Goal: Information Seeking & Learning: Learn about a topic

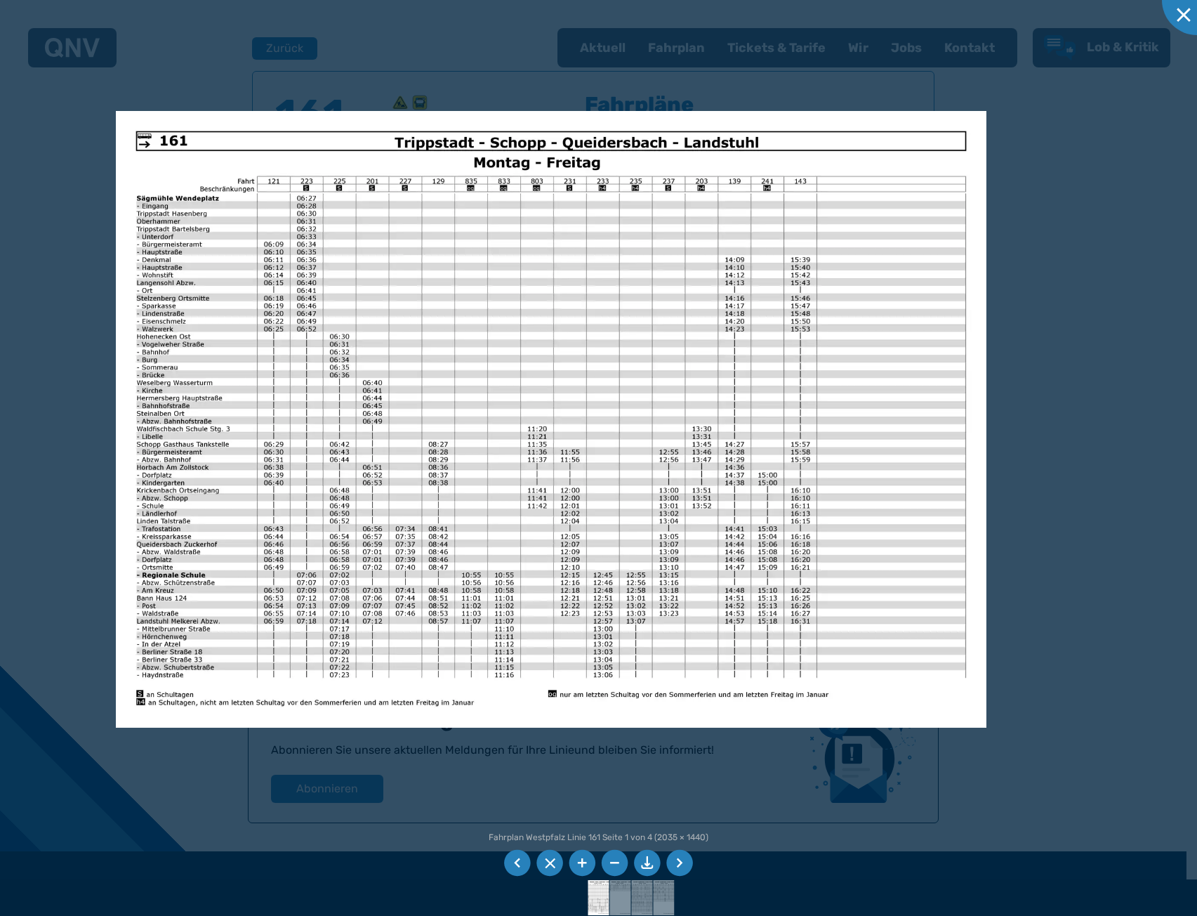
click at [48, 379] on div at bounding box center [598, 458] width 1197 height 916
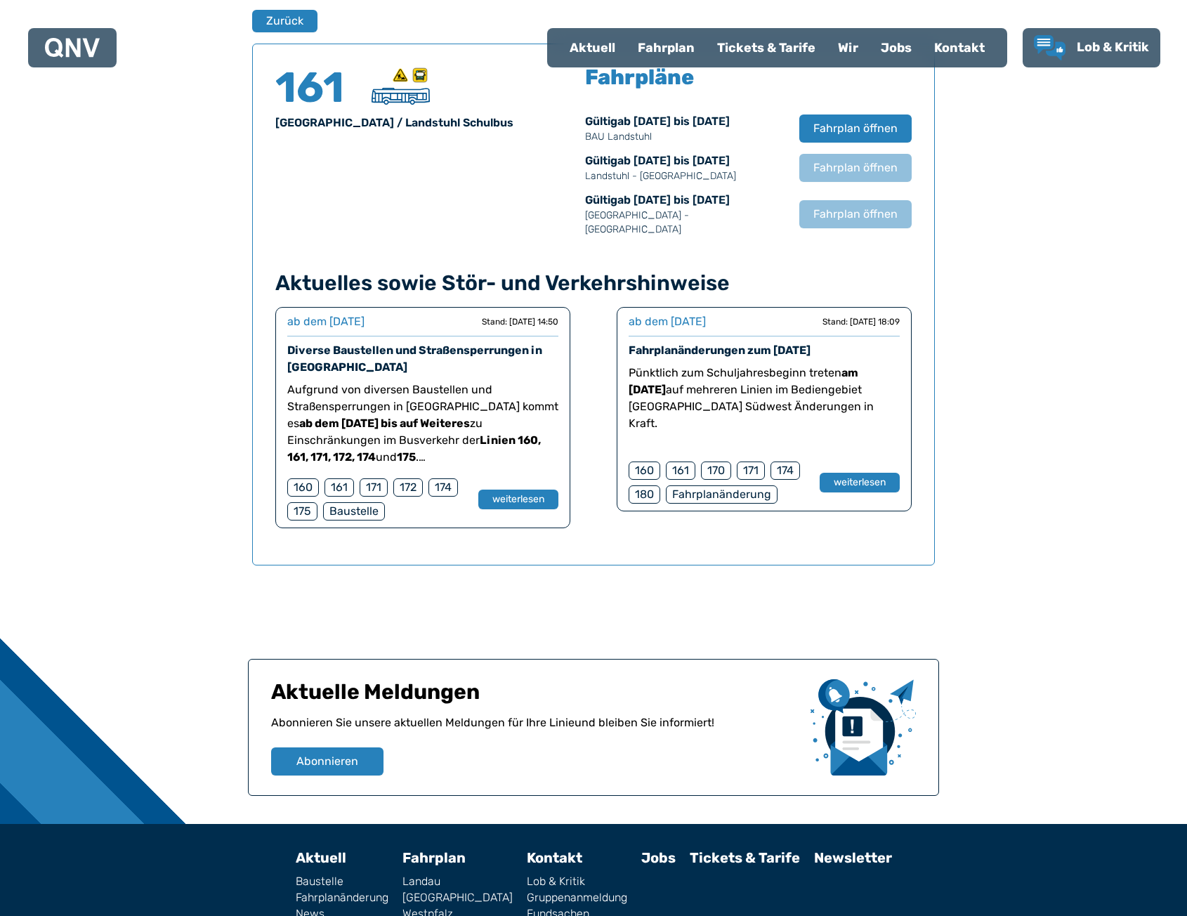
scroll to position [855, 0]
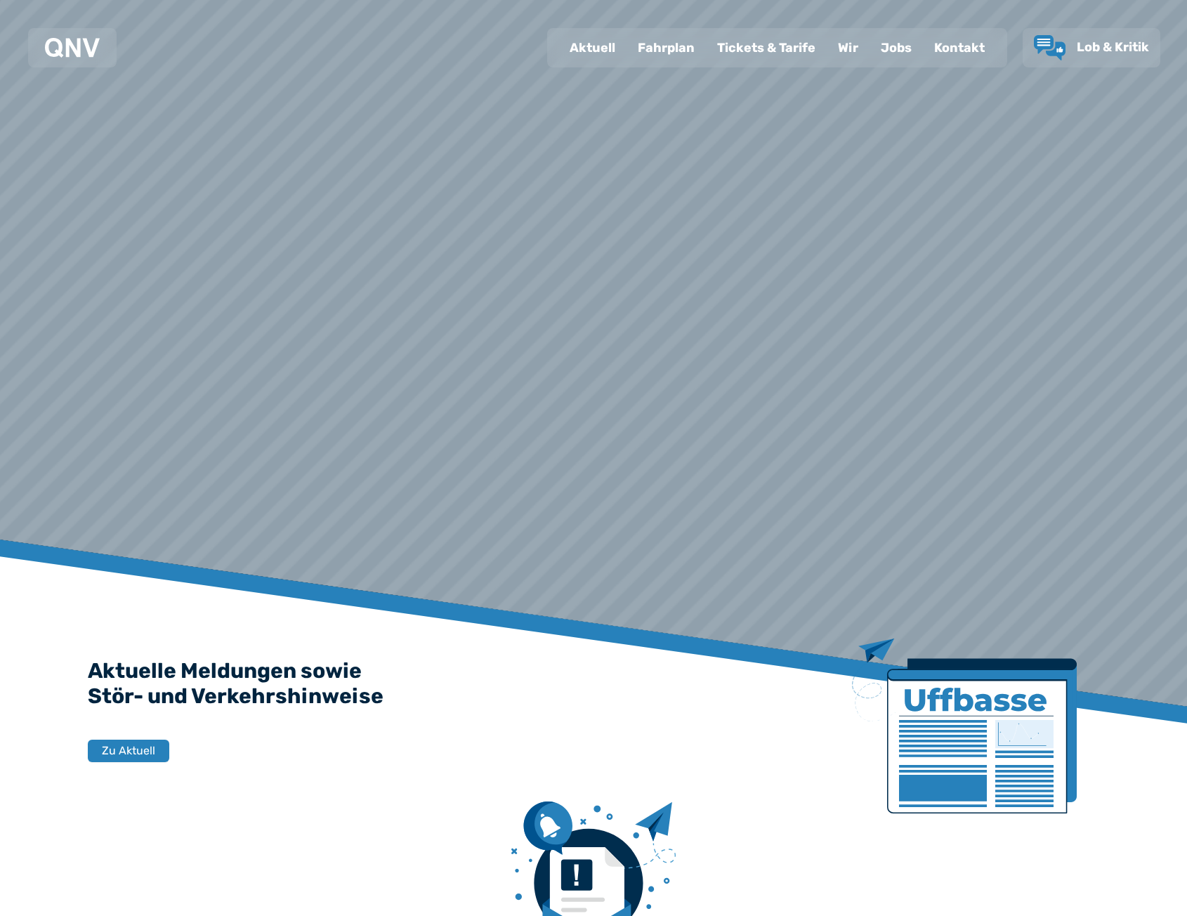
drag, startPoint x: 0, startPoint y: 0, endPoint x: 673, endPoint y: 62, distance: 675.5
click at [673, 65] on div "Fahrplan" at bounding box center [665, 47] width 79 height 37
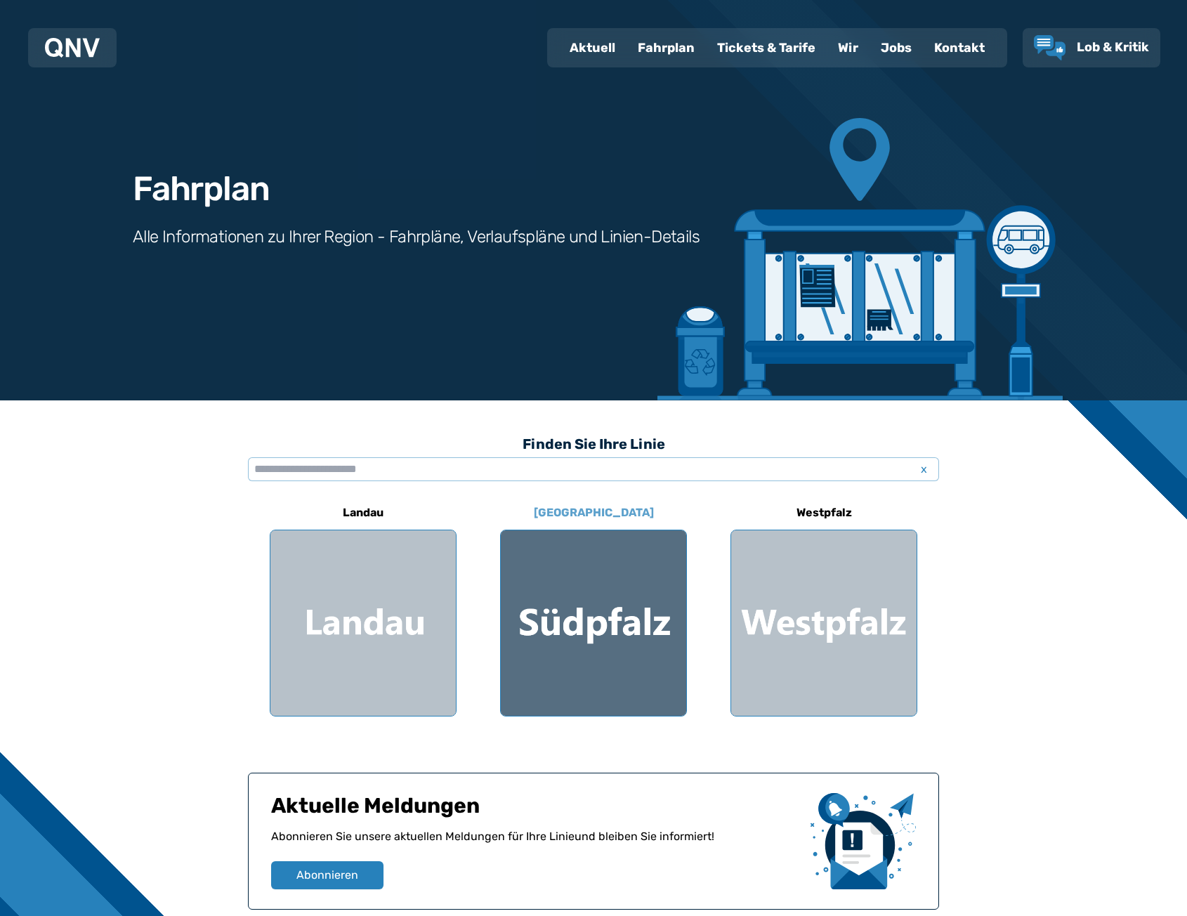
click at [661, 622] on div at bounding box center [593, 622] width 185 height 185
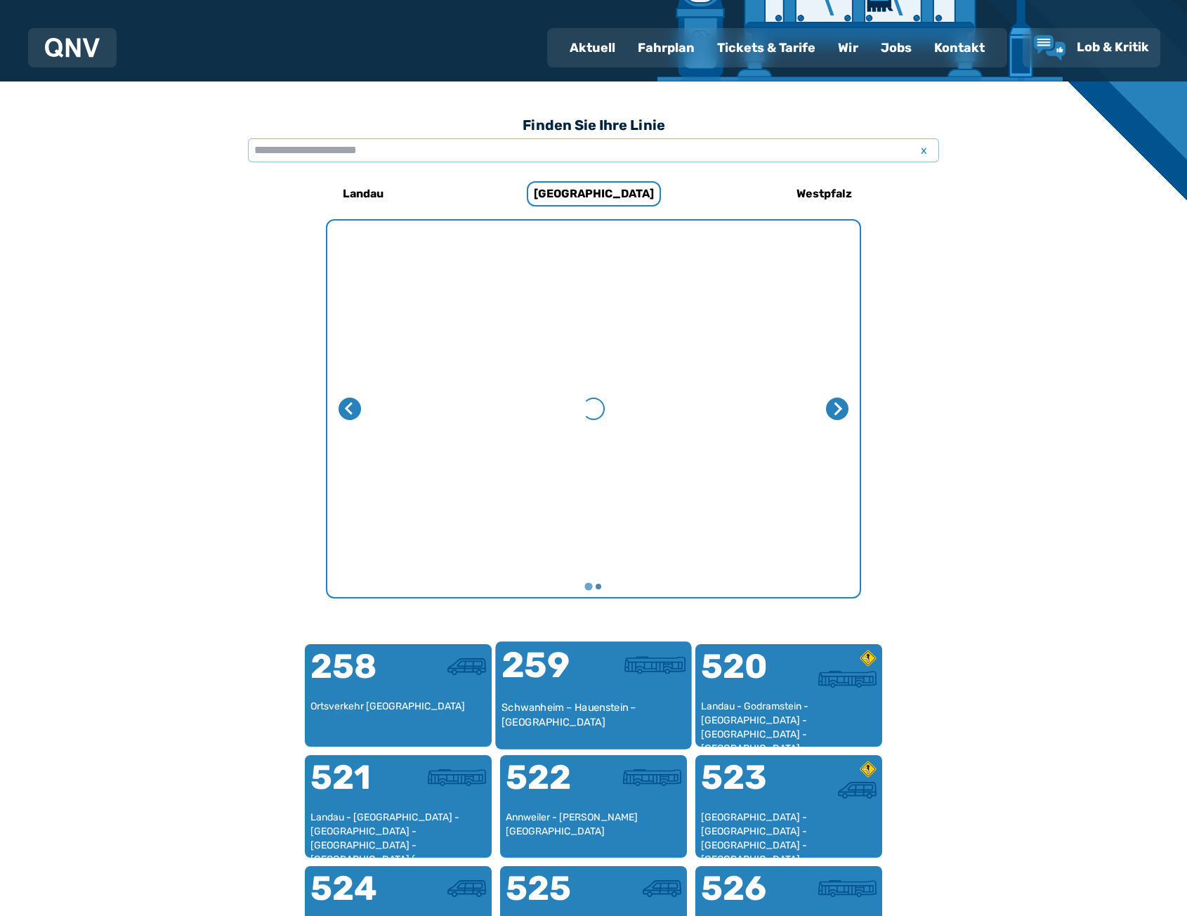
scroll to position [433, 0]
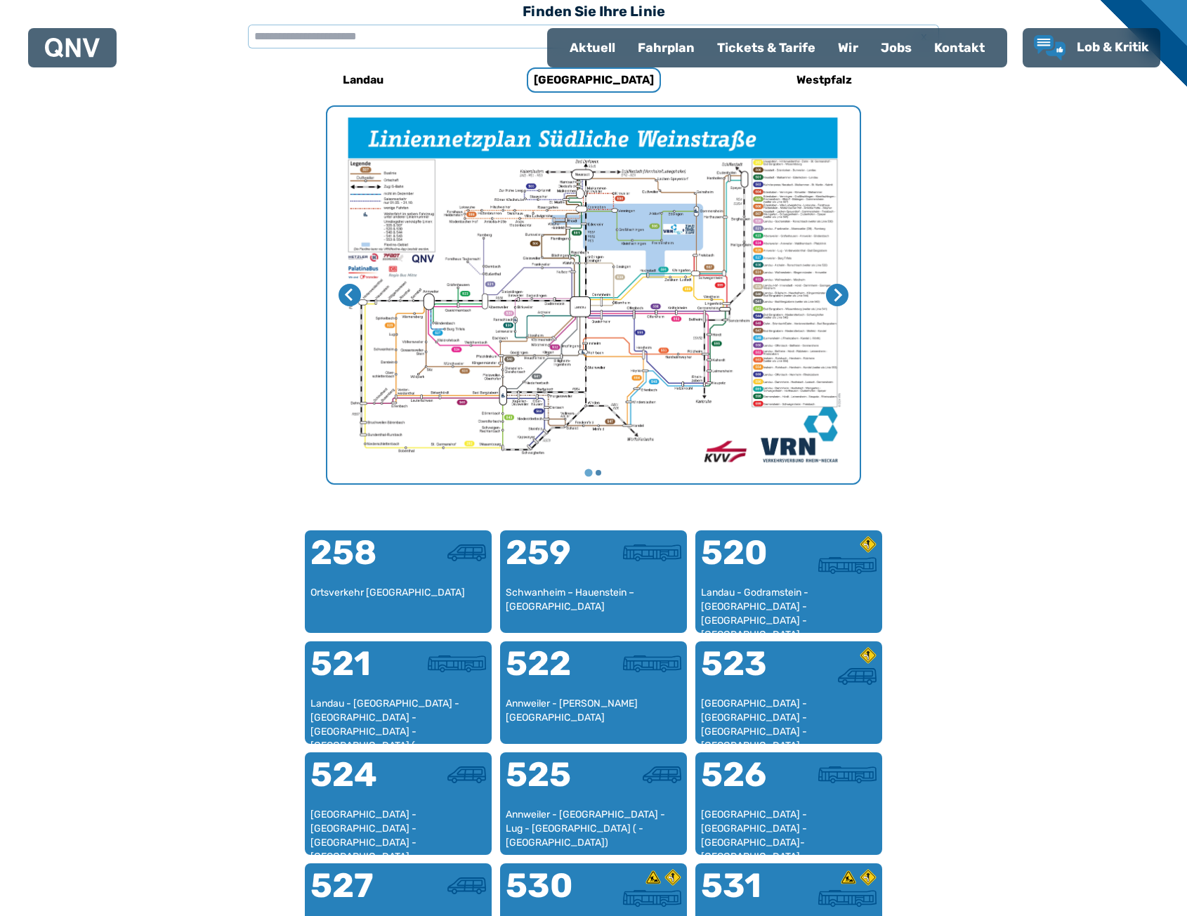
click at [733, 349] on img "1 von 2" at bounding box center [593, 295] width 532 height 376
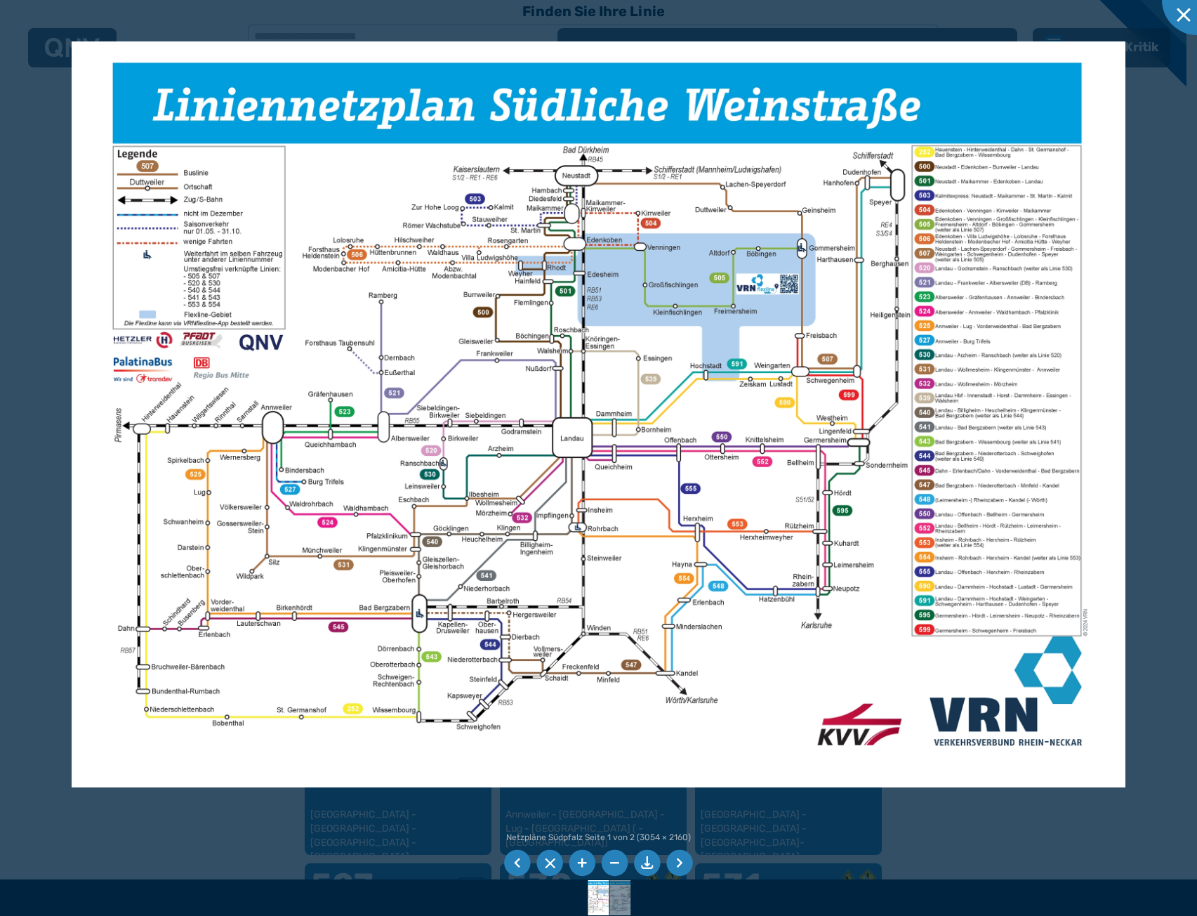
click at [1154, 367] on div at bounding box center [598, 458] width 1197 height 916
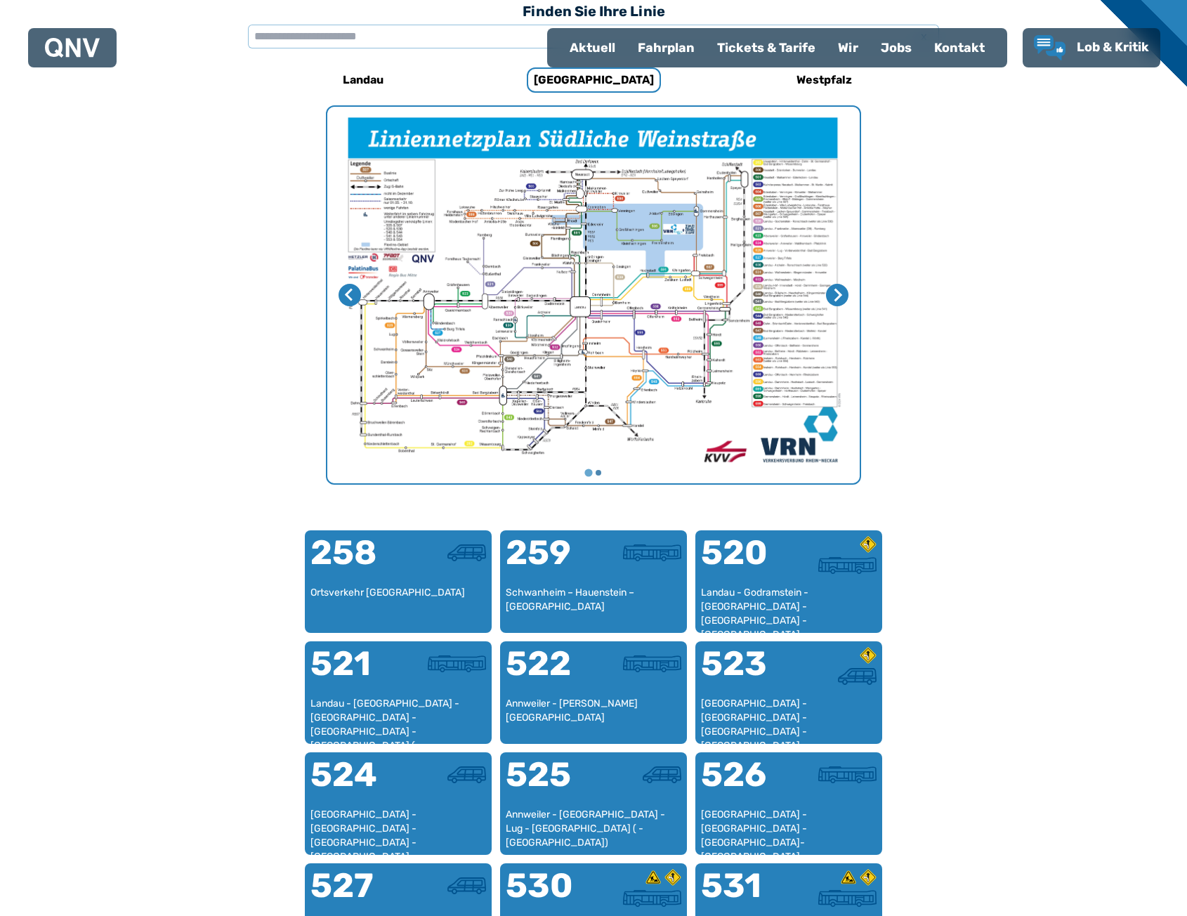
click at [726, 320] on img "1 von 2" at bounding box center [593, 295] width 532 height 376
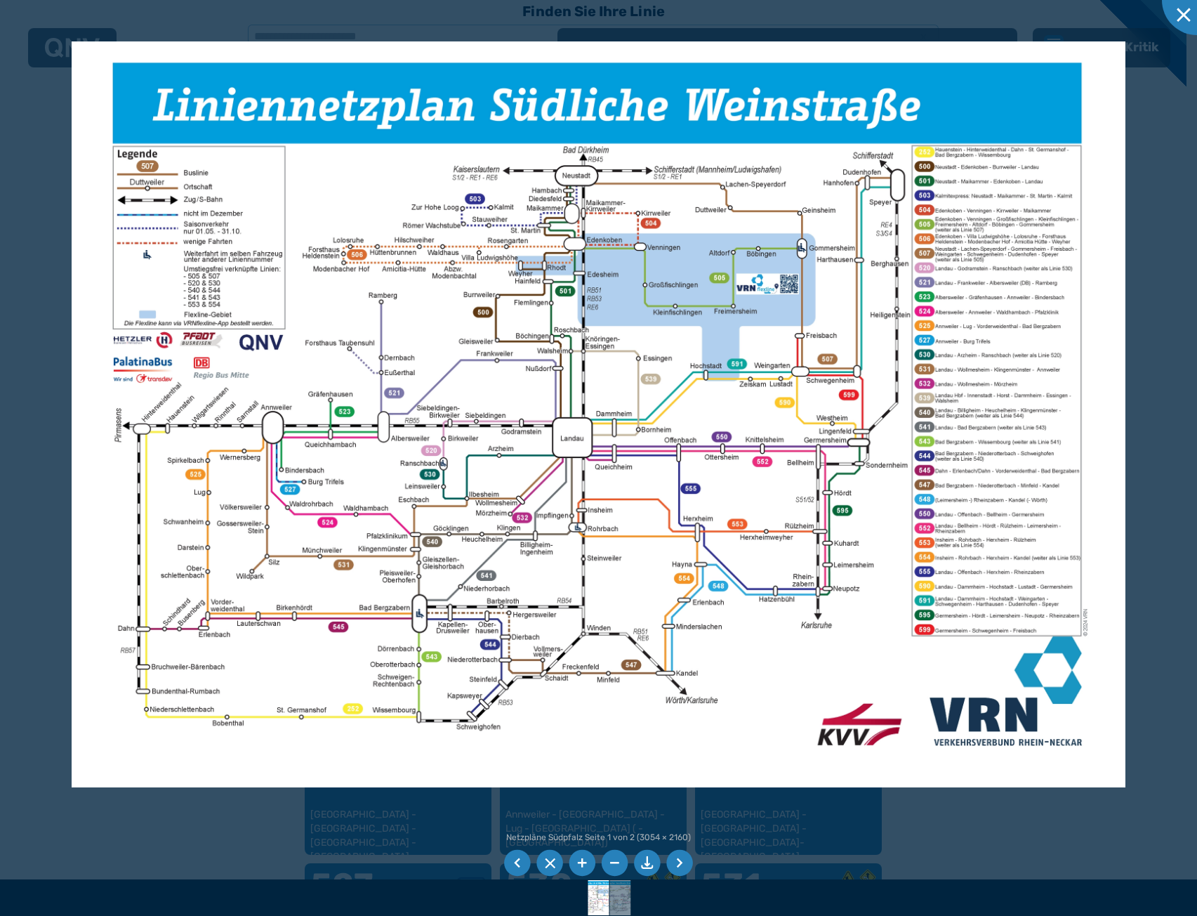
click at [651, 859] on li at bounding box center [647, 863] width 27 height 27
click at [314, 304] on img at bounding box center [599, 414] width 1055 height 746
click at [27, 88] on div at bounding box center [598, 458] width 1197 height 916
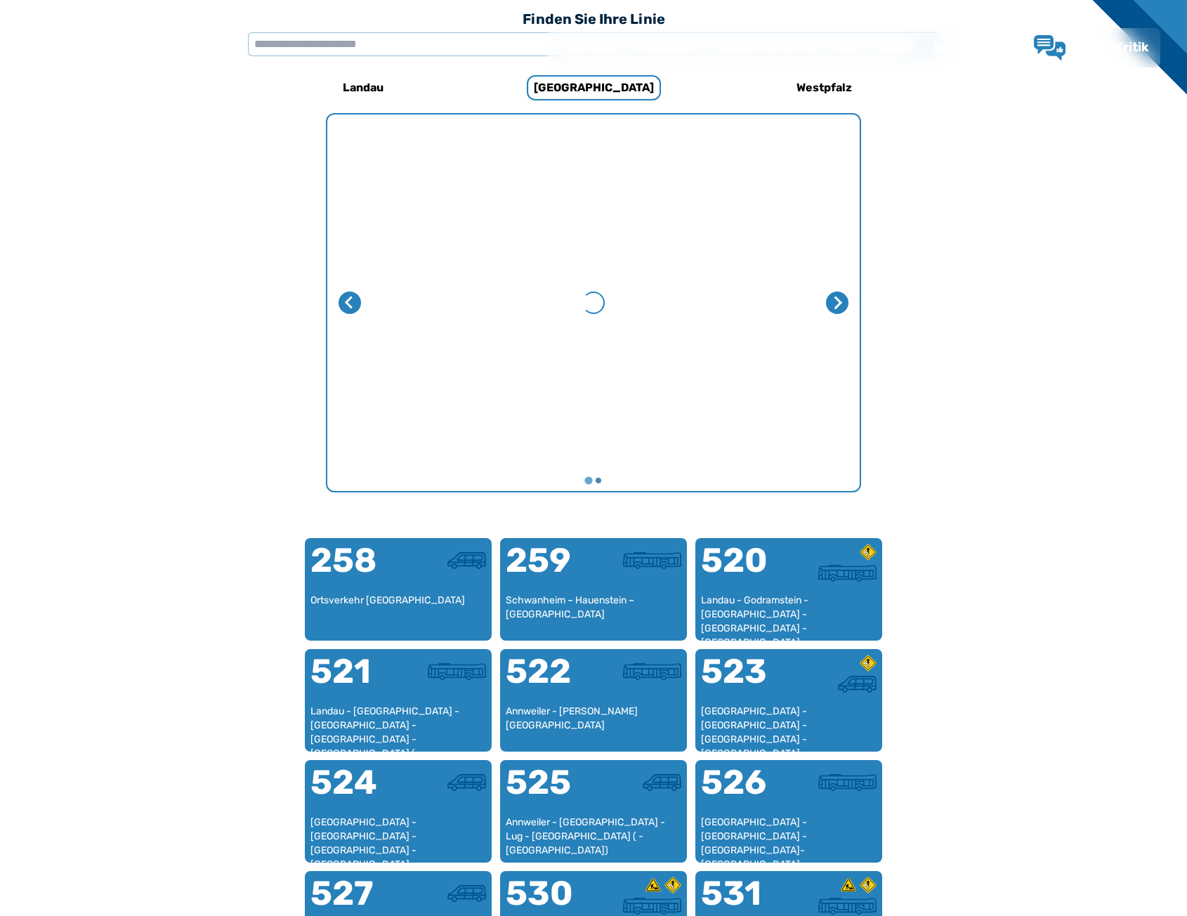
scroll to position [433, 0]
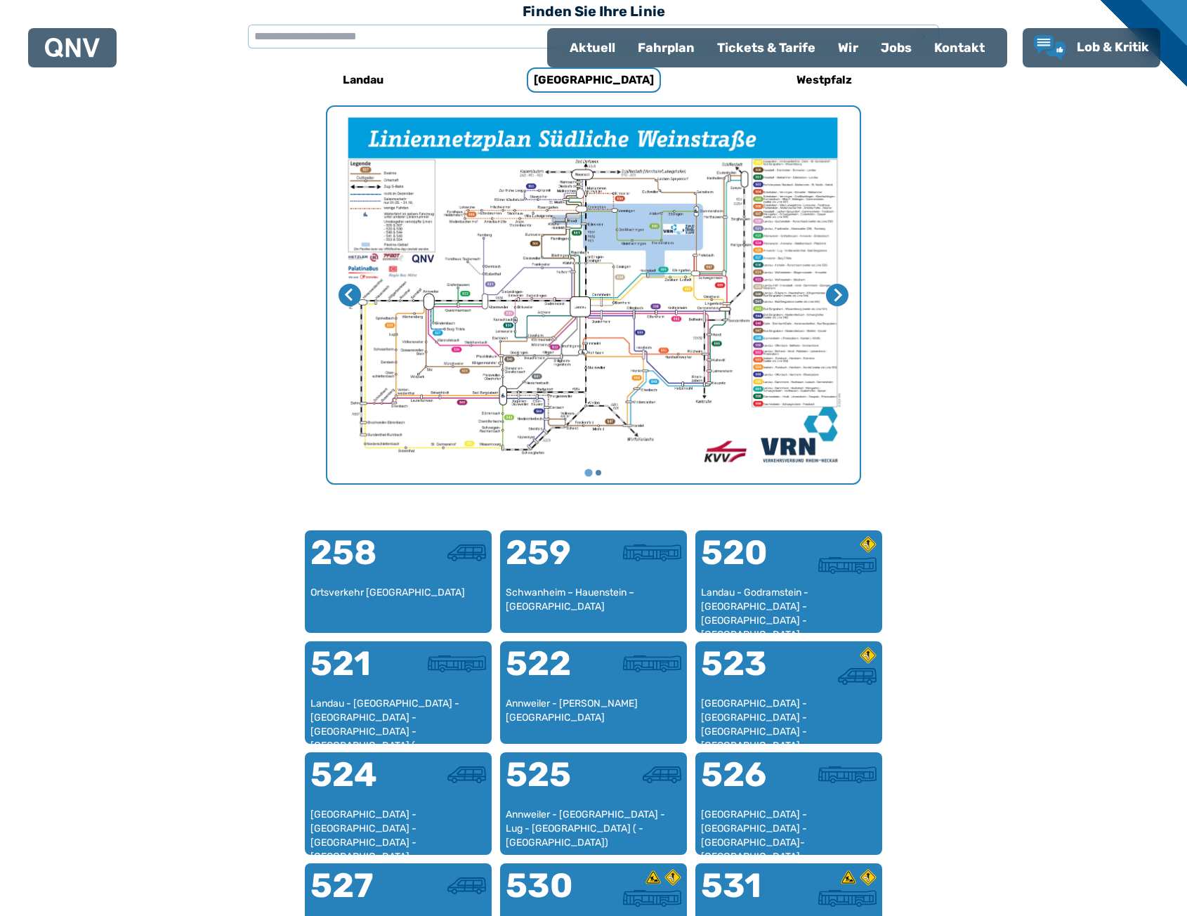
click at [732, 298] on img "1 von 2" at bounding box center [593, 295] width 532 height 376
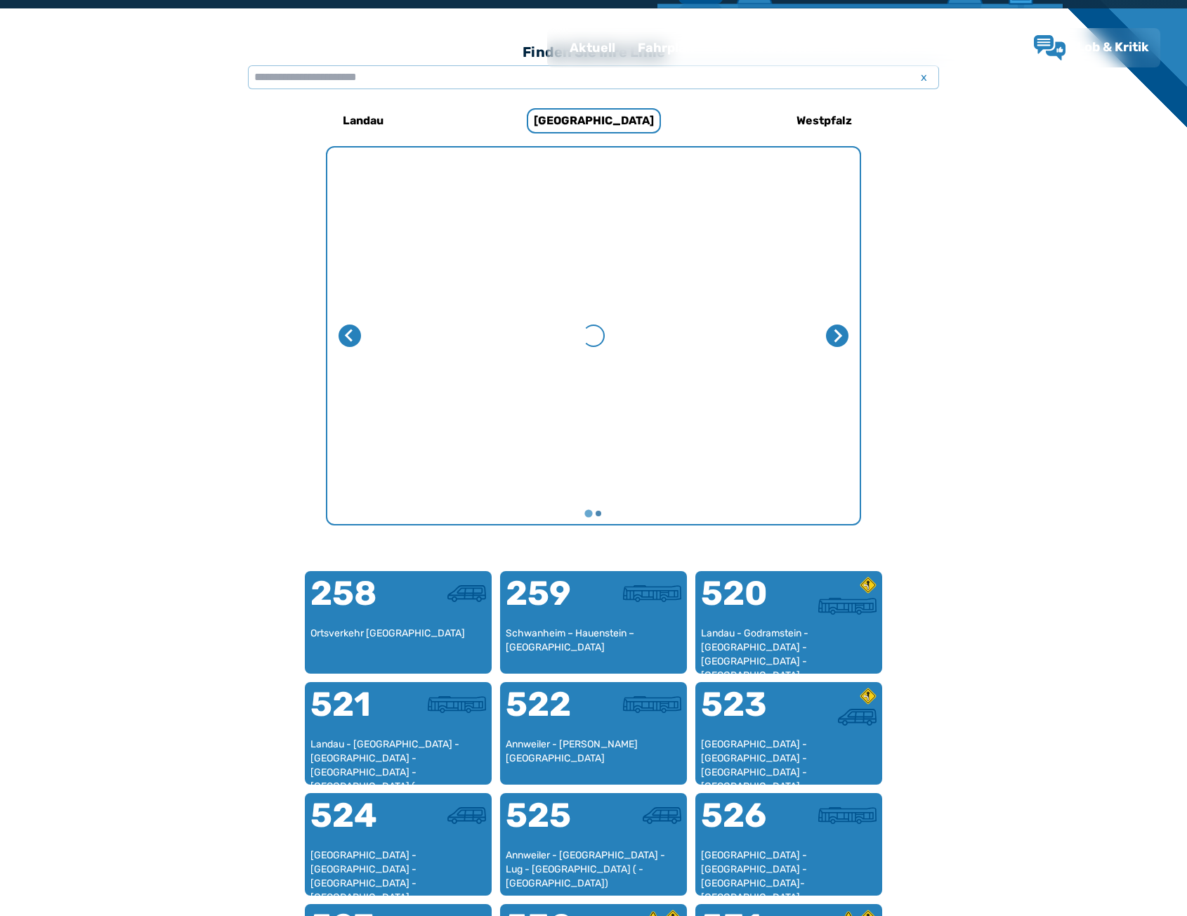
scroll to position [433, 0]
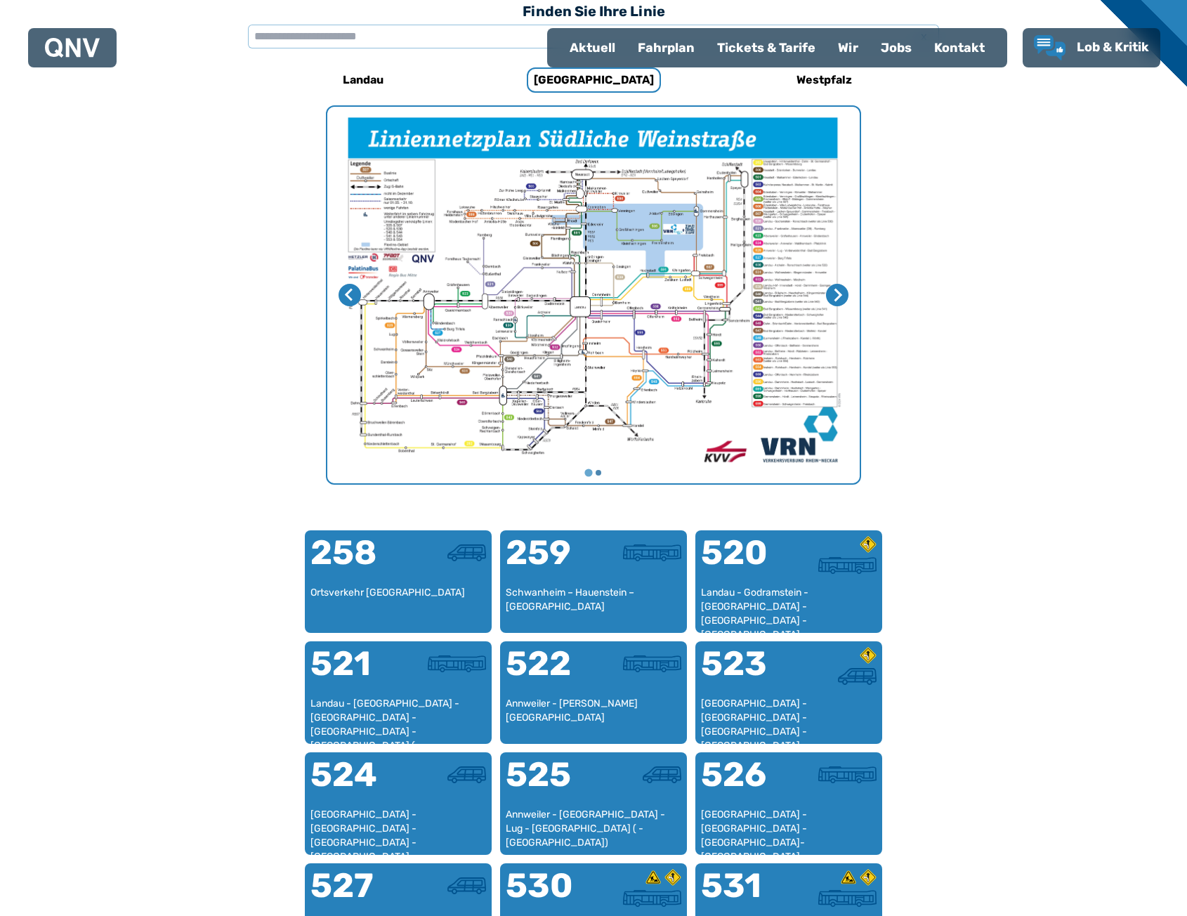
click at [626, 287] on img "1 von 2" at bounding box center [593, 295] width 532 height 376
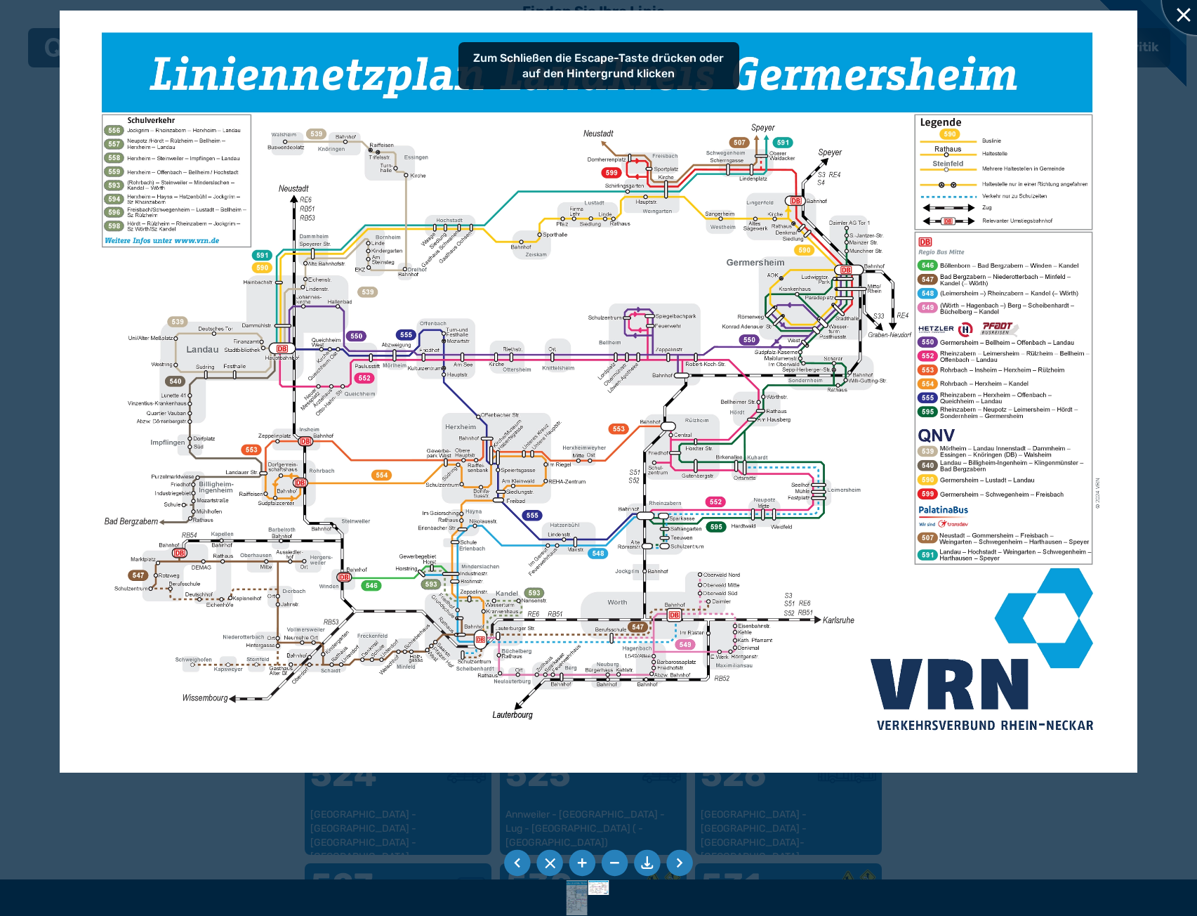
click at [1182, 16] on div at bounding box center [1197, 0] width 70 height 70
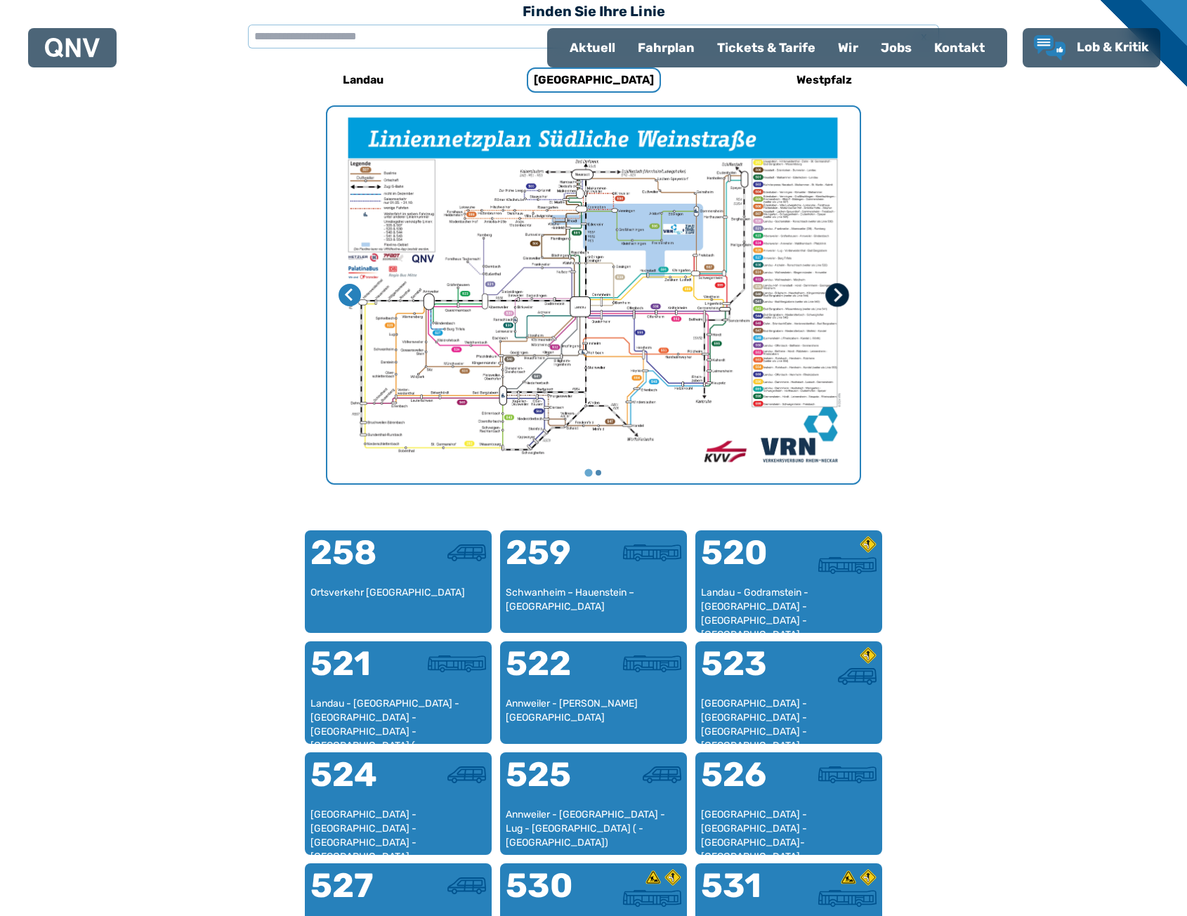
click at [834, 300] on icon "Nächste Seite" at bounding box center [838, 294] width 8 height 13
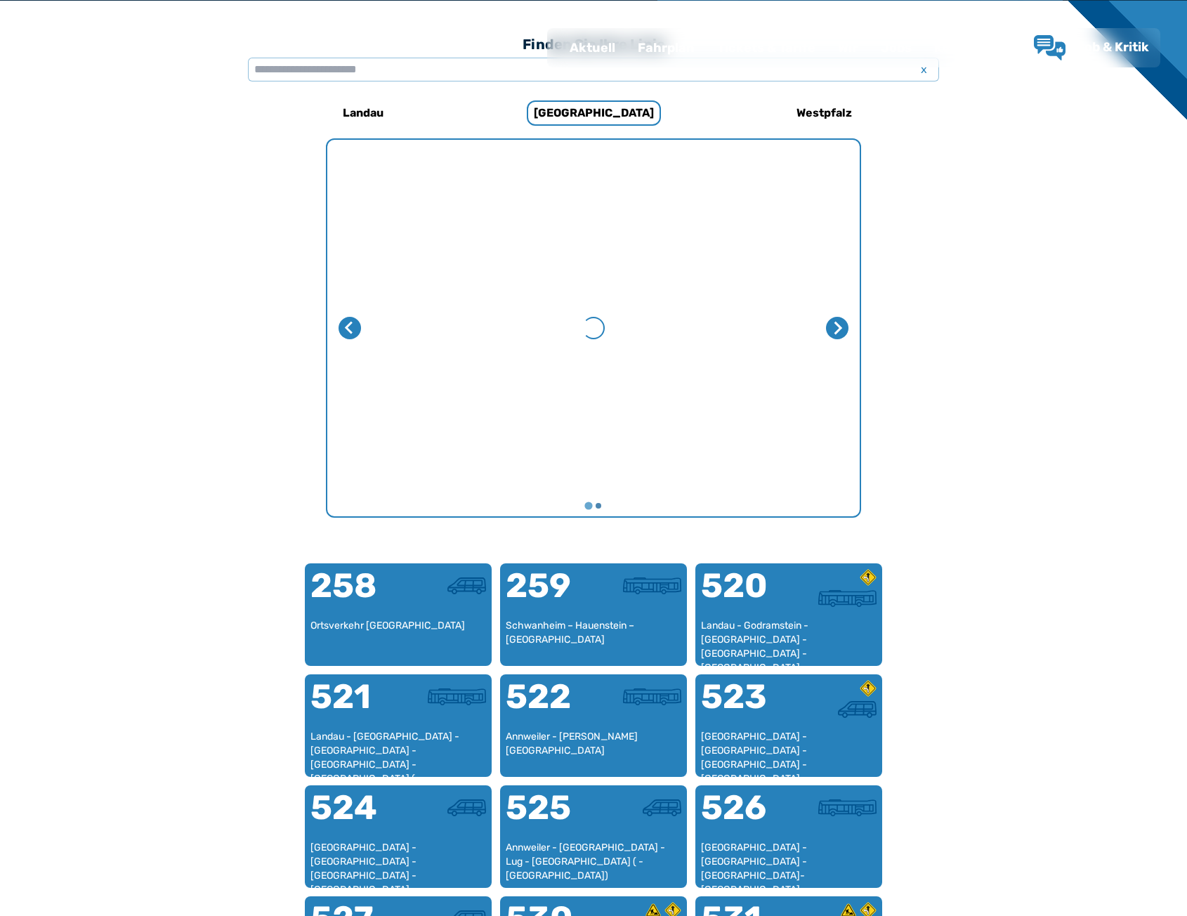
scroll to position [433, 0]
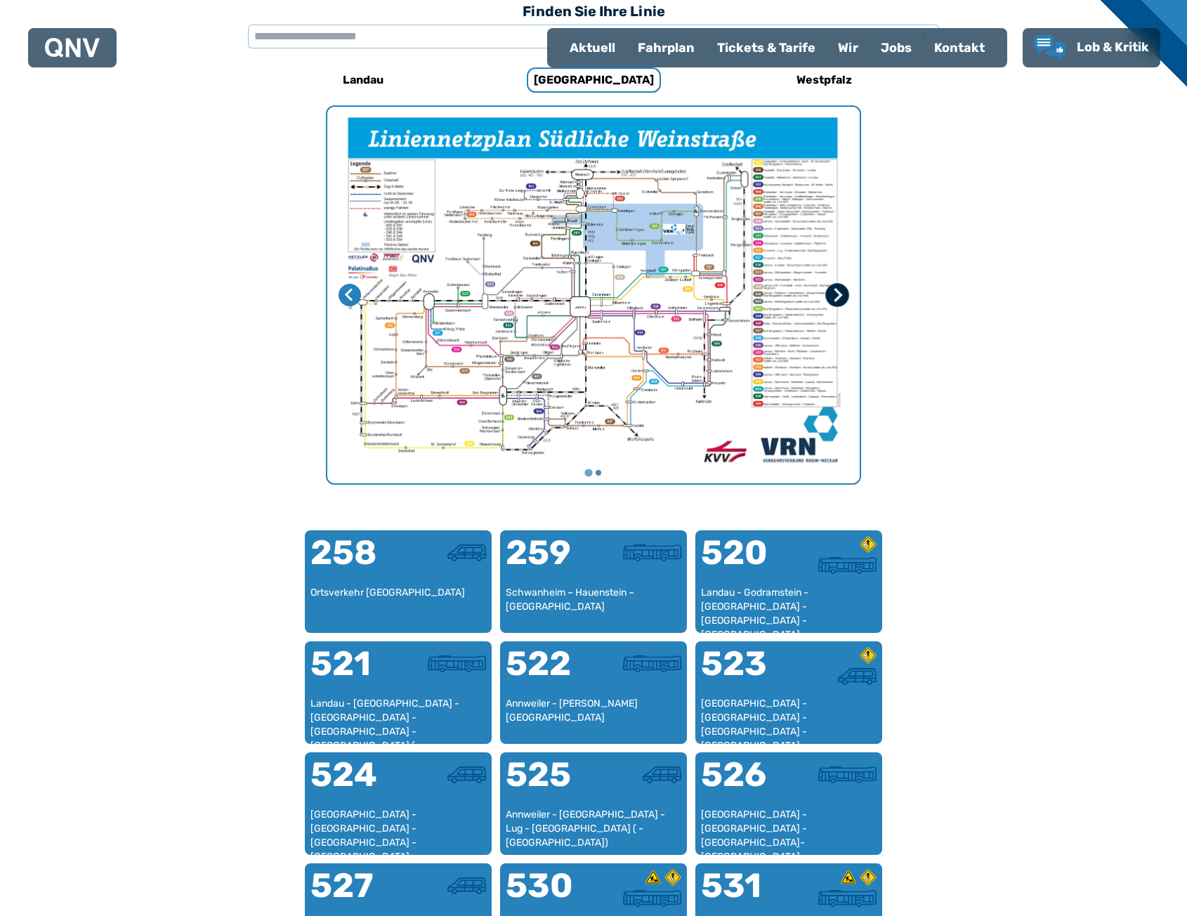
click at [838, 293] on icon "Nächste Seite" at bounding box center [838, 294] width 8 height 13
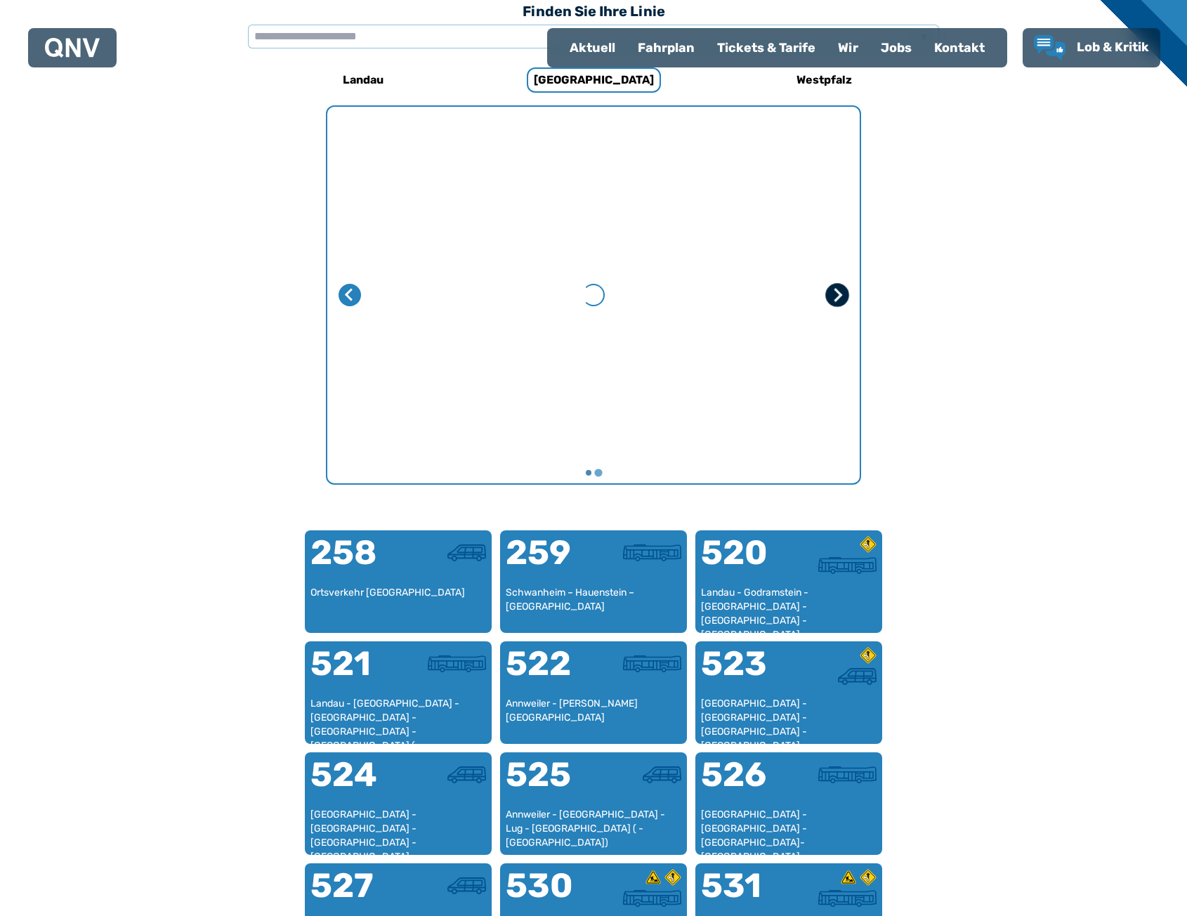
click at [833, 295] on icon "Erste Seite" at bounding box center [837, 295] width 14 height 14
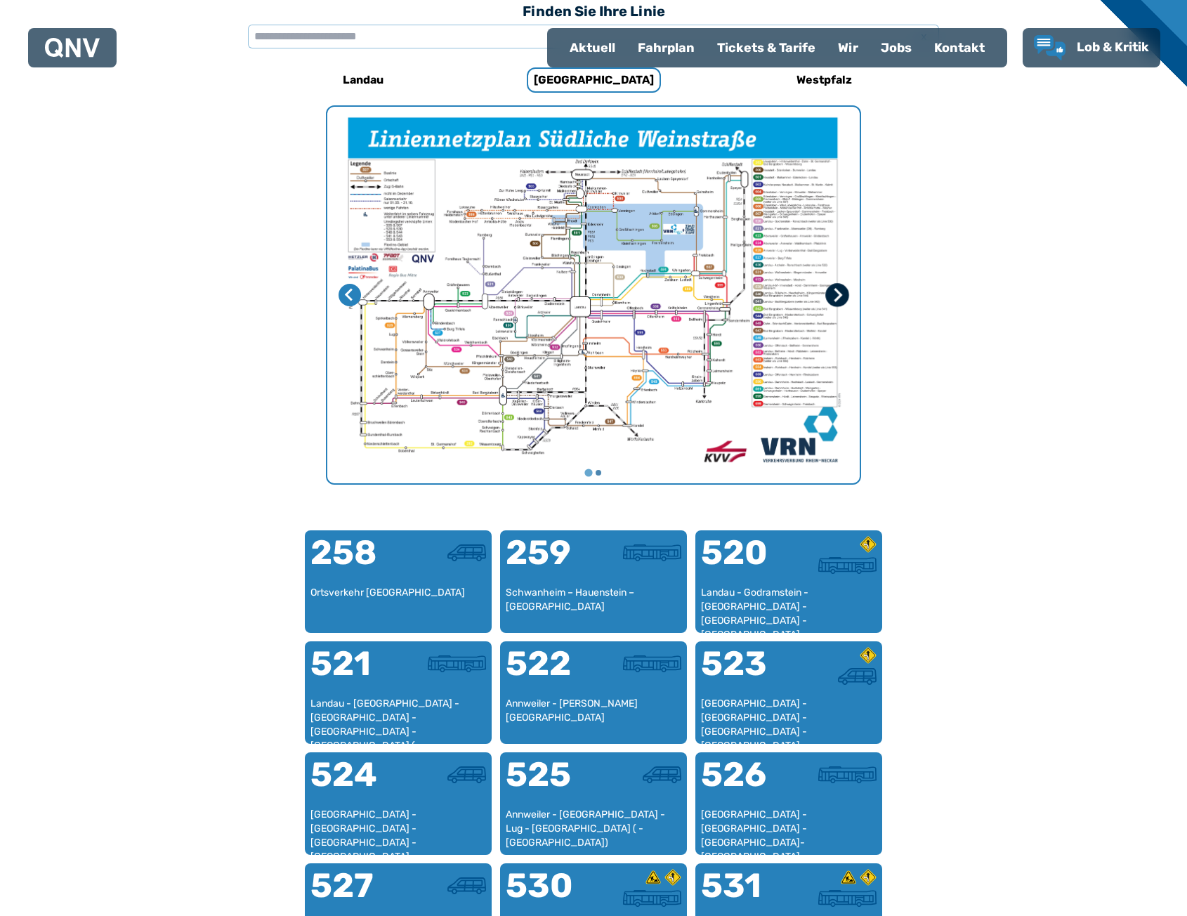
click at [833, 295] on icon "Nächste Seite" at bounding box center [837, 295] width 14 height 14
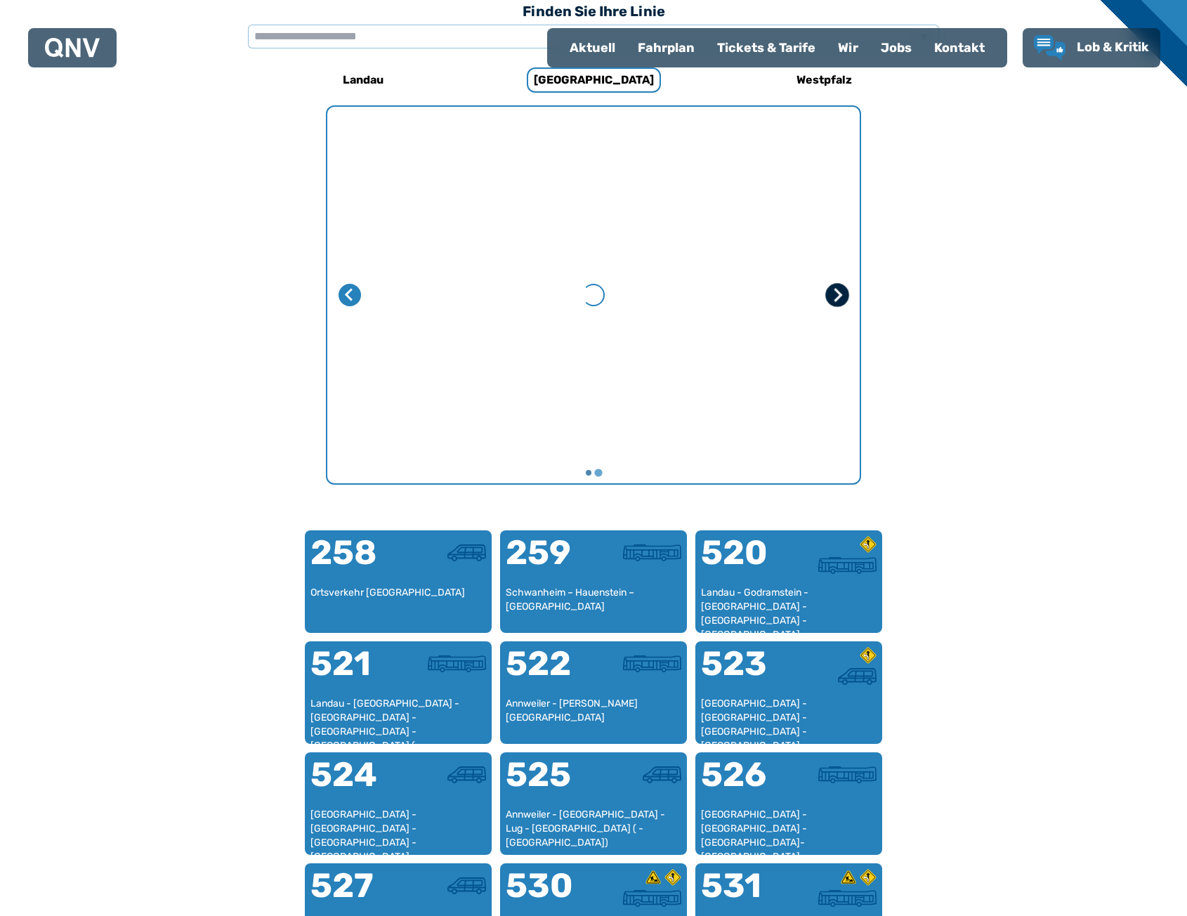
click at [833, 296] on icon "Erste Seite" at bounding box center [837, 295] width 14 height 14
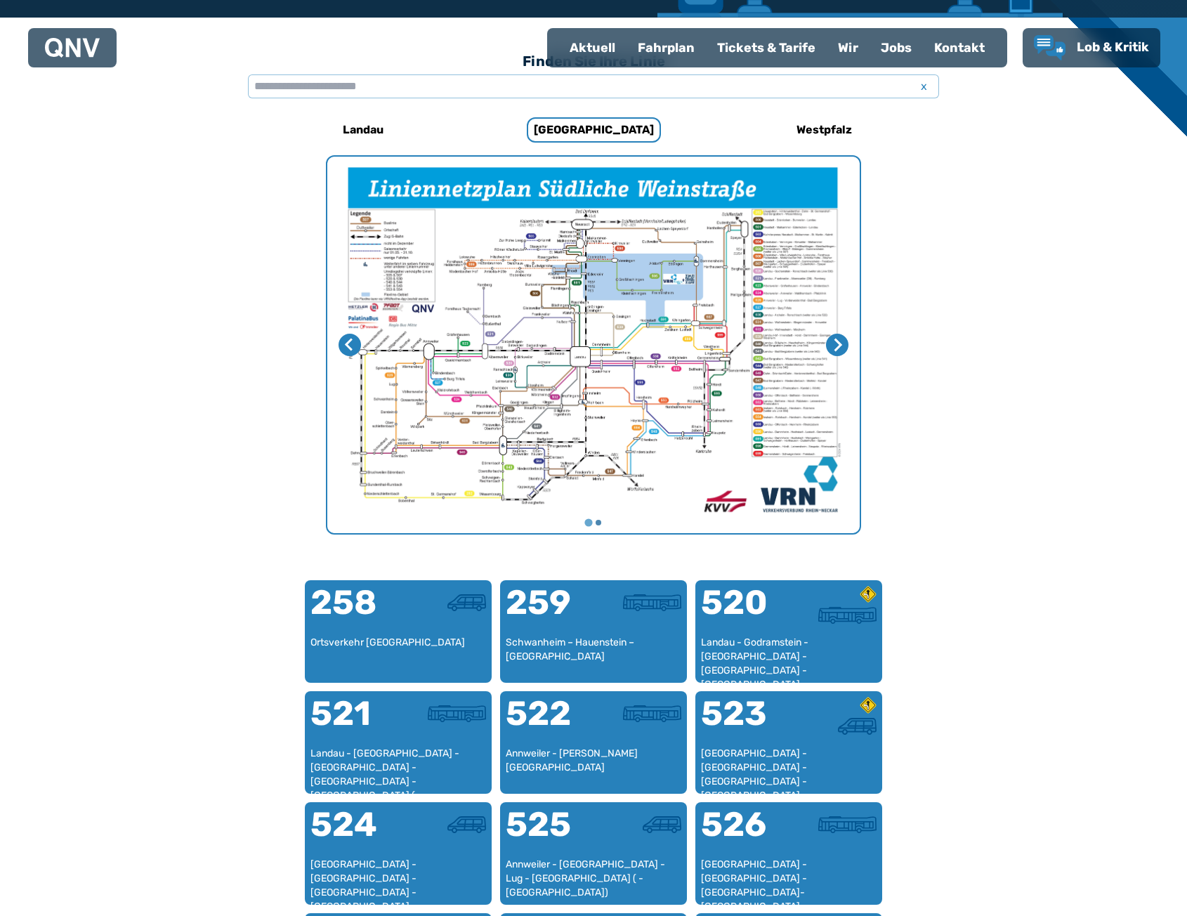
scroll to position [362, 0]
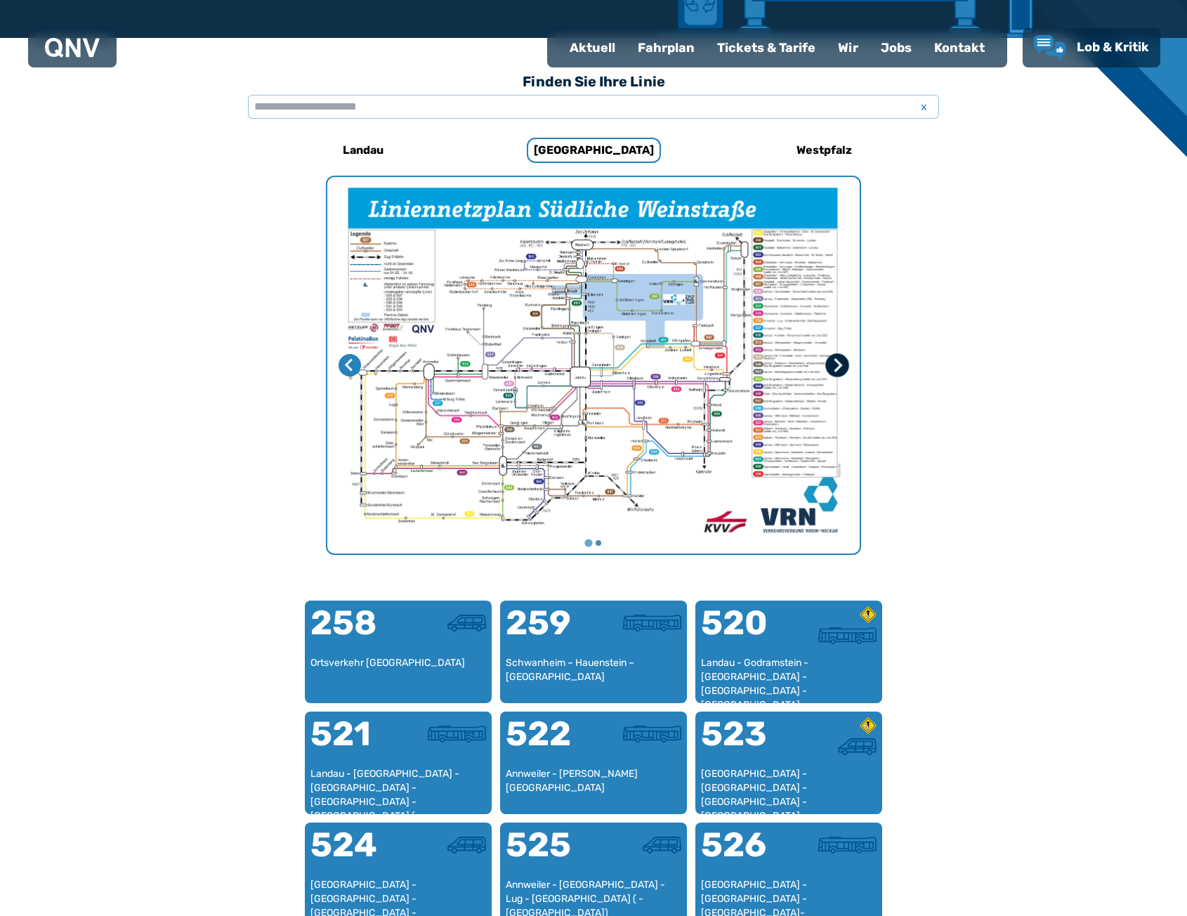
click at [833, 371] on icon "Nächste Seite" at bounding box center [837, 365] width 14 height 14
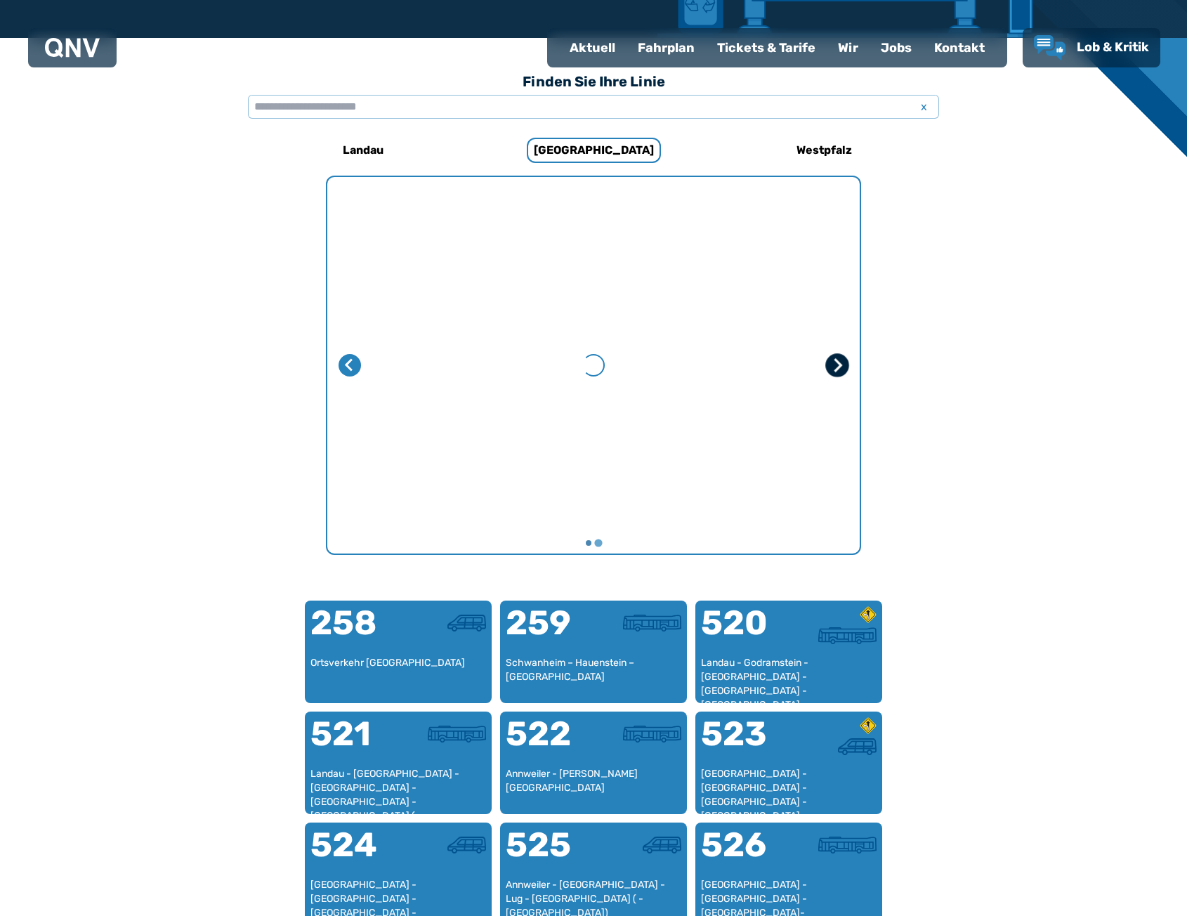
click at [837, 371] on icon "Erste Seite" at bounding box center [837, 365] width 14 height 14
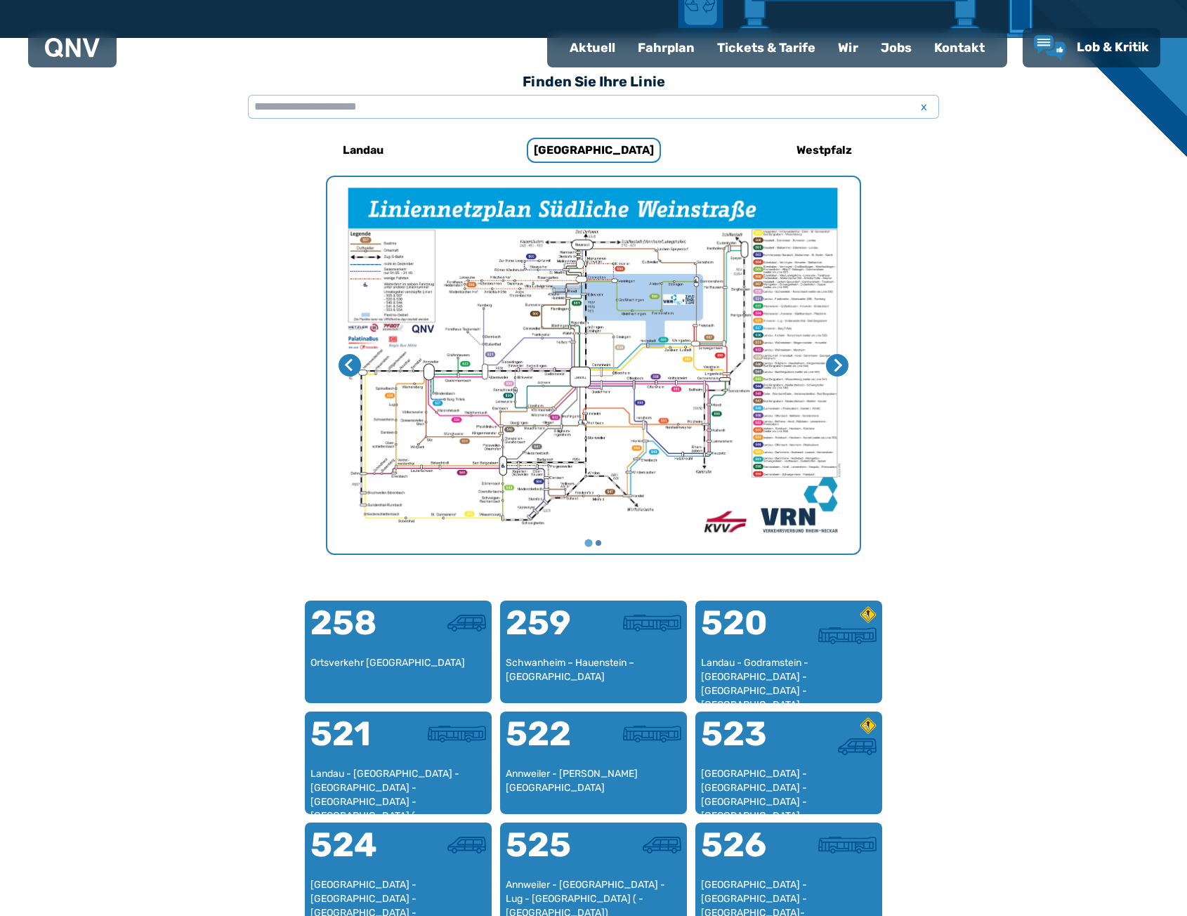
click at [619, 251] on img "1 von 2" at bounding box center [593, 365] width 532 height 376
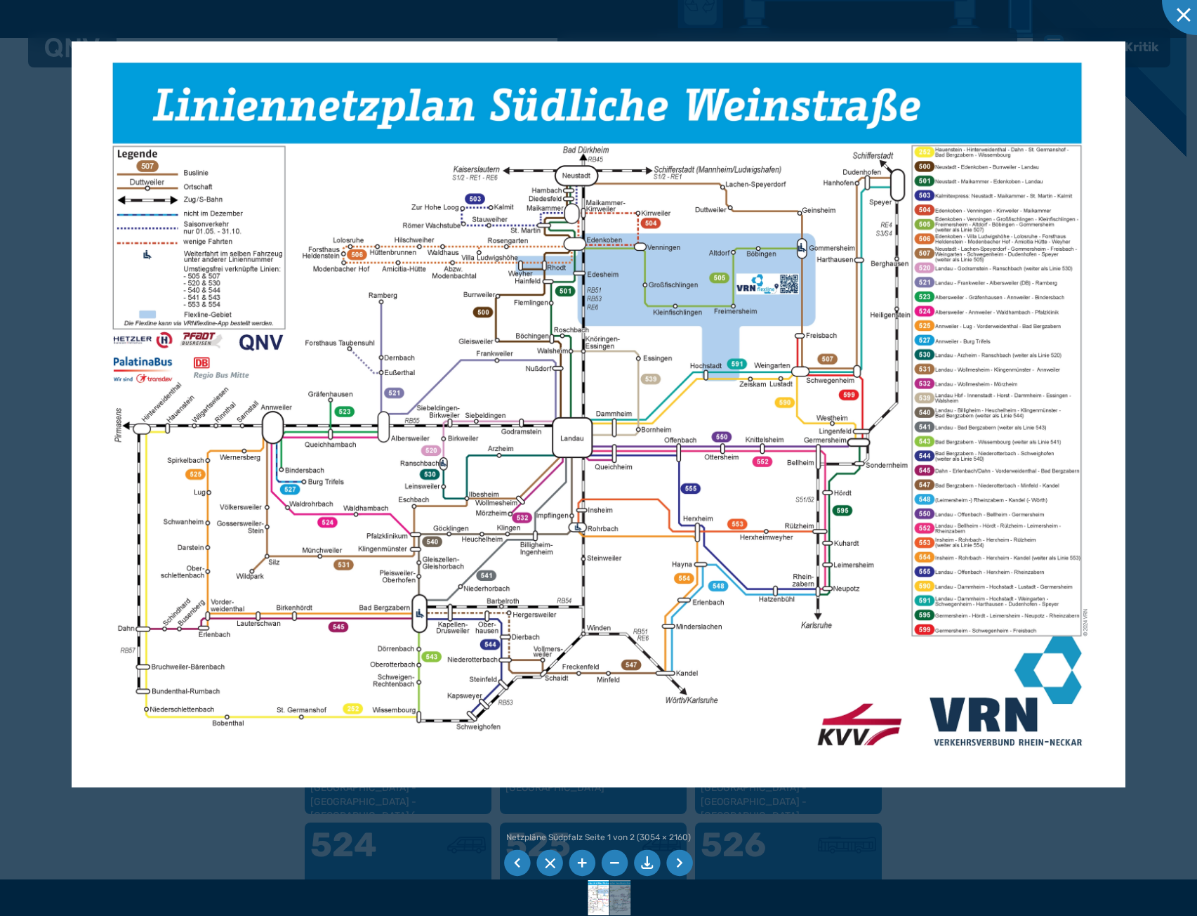
click at [1135, 352] on div at bounding box center [598, 458] width 1197 height 916
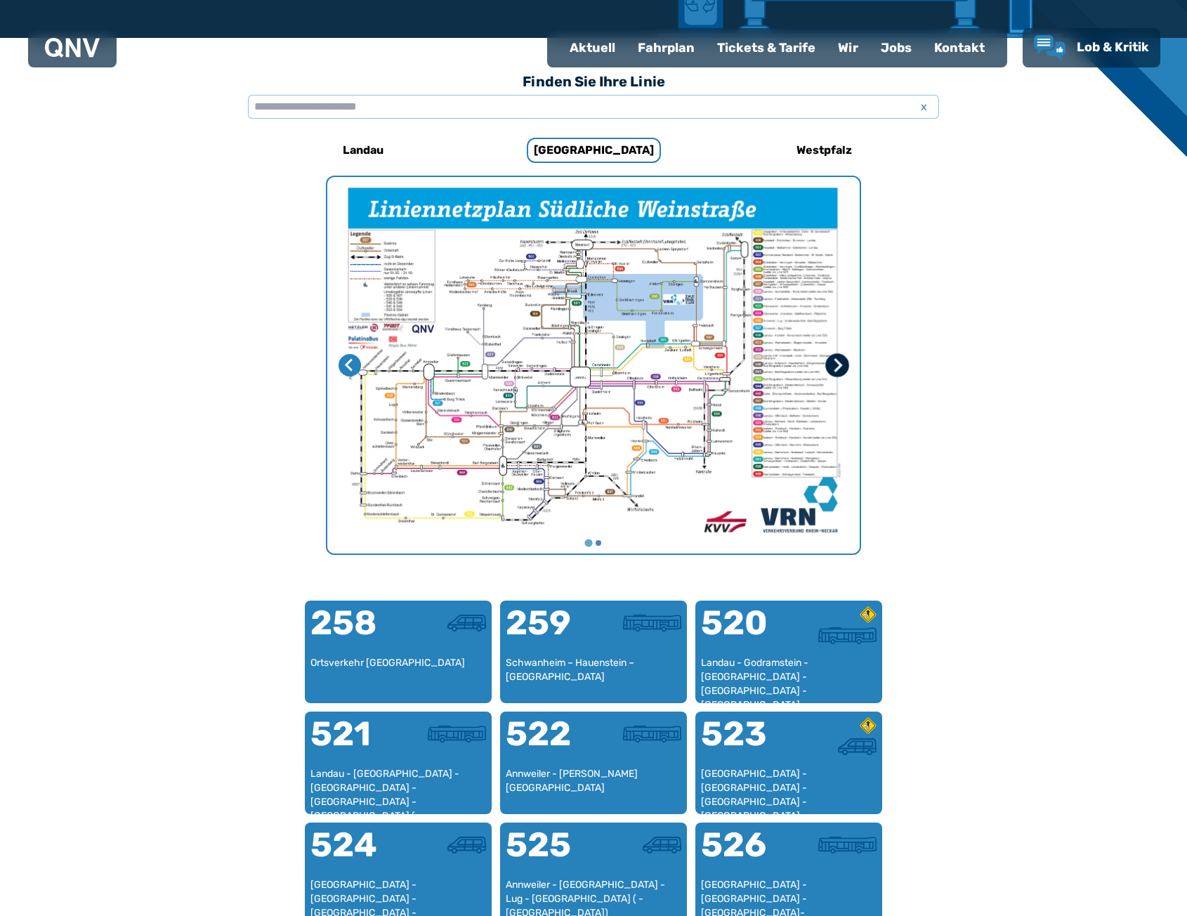
click at [847, 363] on button "Nächste Seite" at bounding box center [837, 365] width 24 height 24
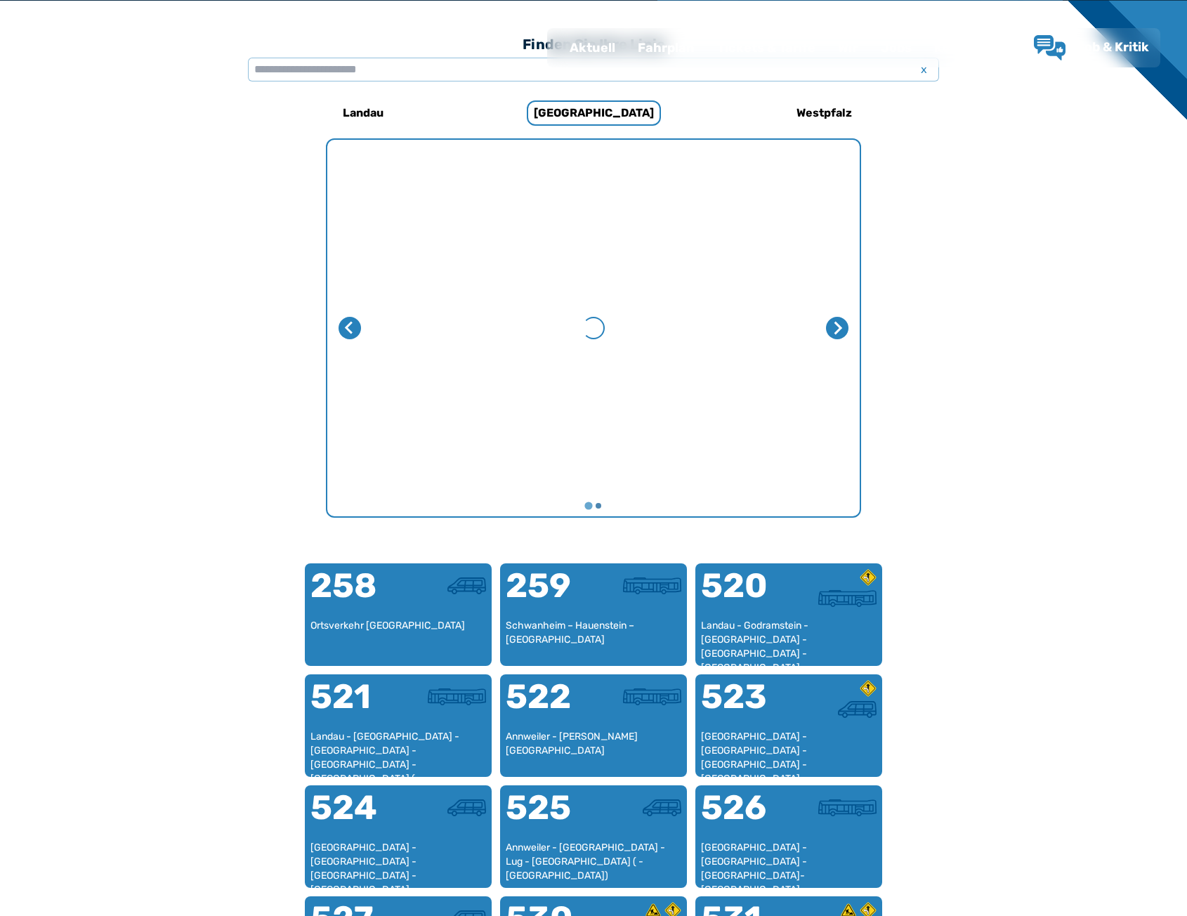
scroll to position [433, 0]
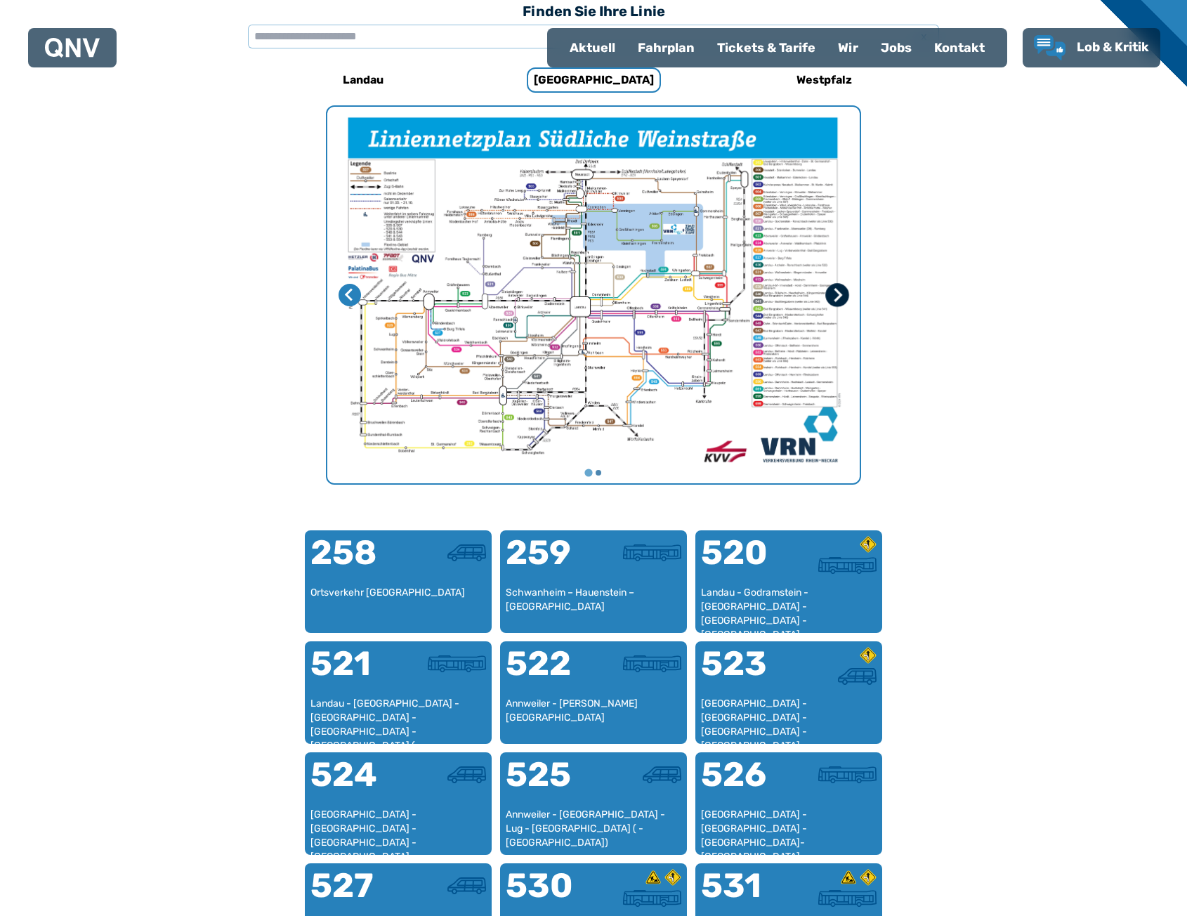
click at [836, 293] on icon "Nächste Seite" at bounding box center [837, 295] width 14 height 14
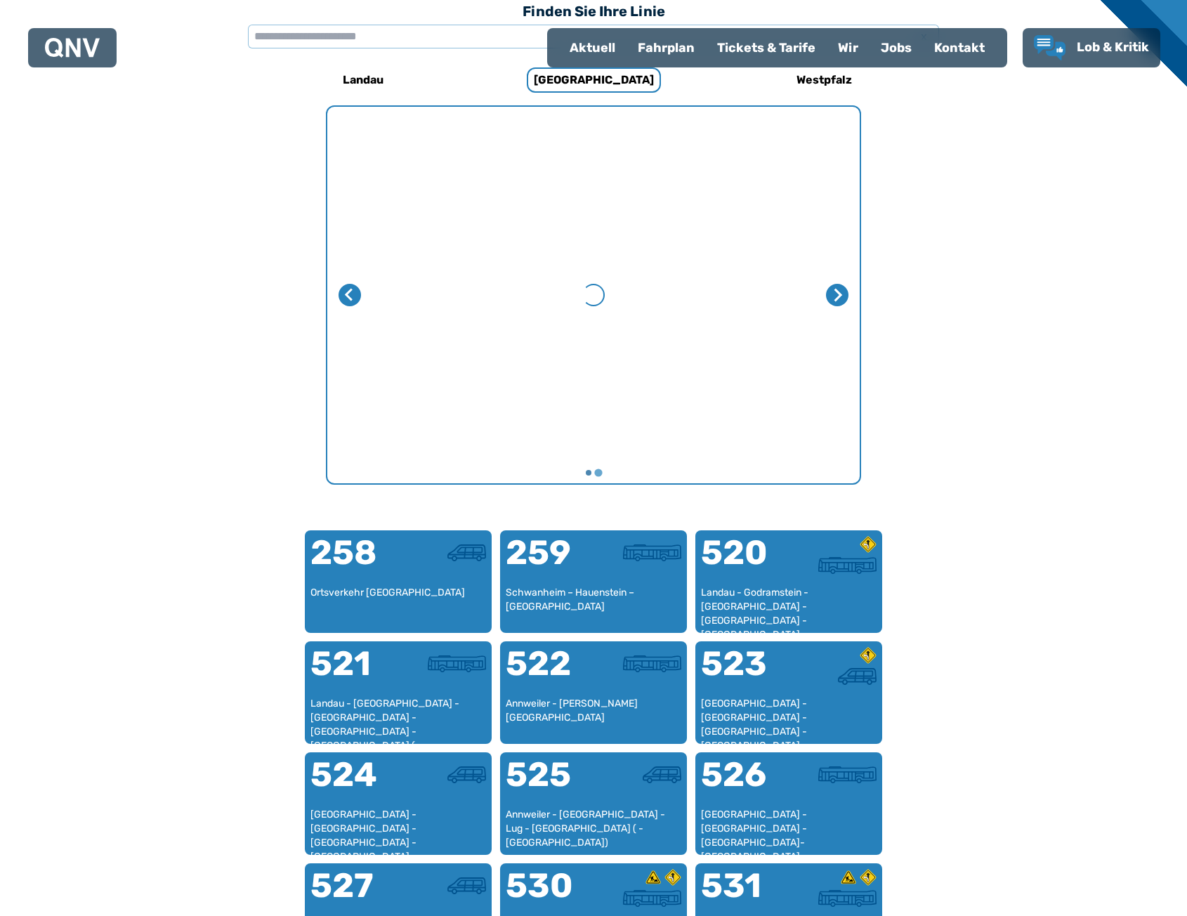
click at [206, 133] on div "Finden Sie Ihre Linie x Landau Südpfalz 258 Ortsverkehr Hauenstein 259 Schwanhe…" at bounding box center [593, 762] width 1187 height 1589
click at [0, 0] on img "1 von 2" at bounding box center [0, 0] width 0 height 0
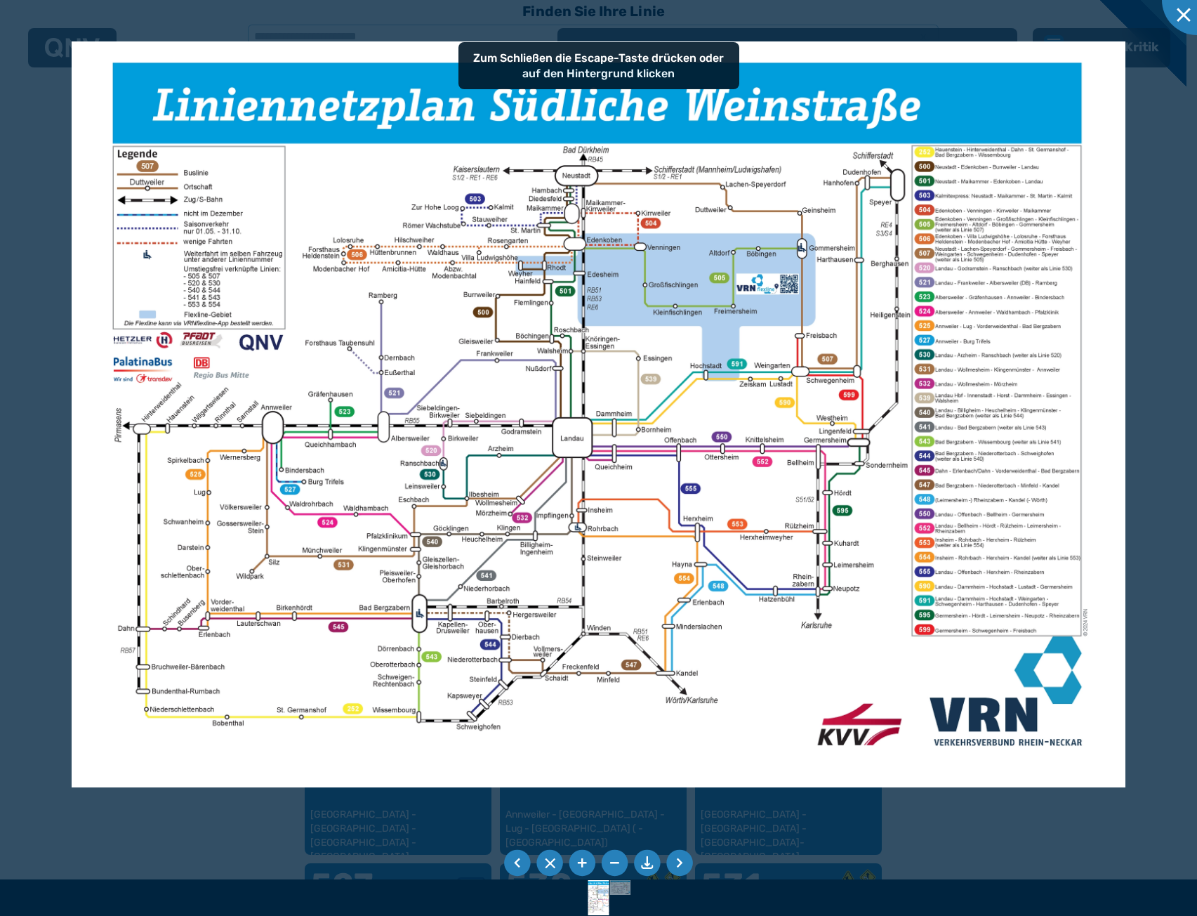
click at [152, 395] on img at bounding box center [599, 414] width 1055 height 746
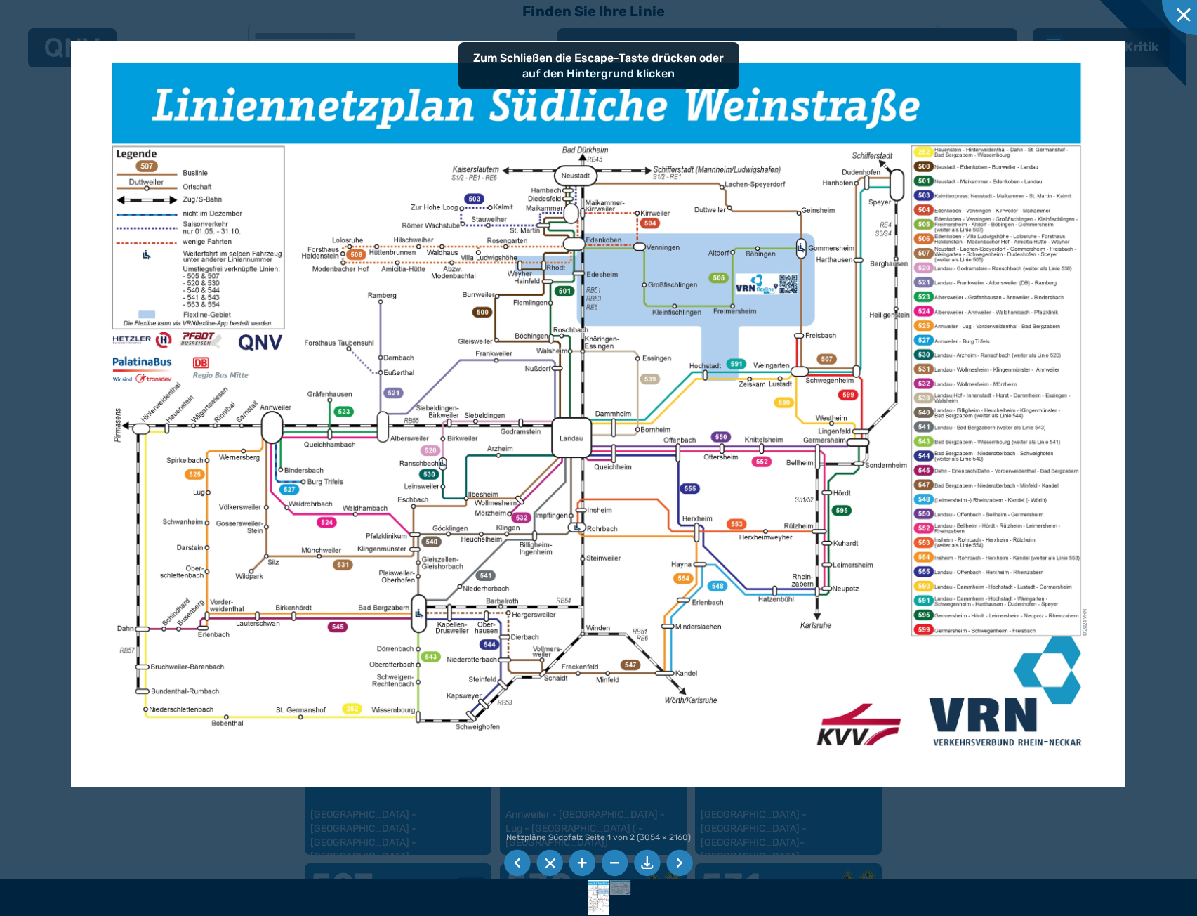
click at [0, 433] on div at bounding box center [598, 458] width 1197 height 916
click at [32, 435] on div at bounding box center [598, 458] width 1197 height 916
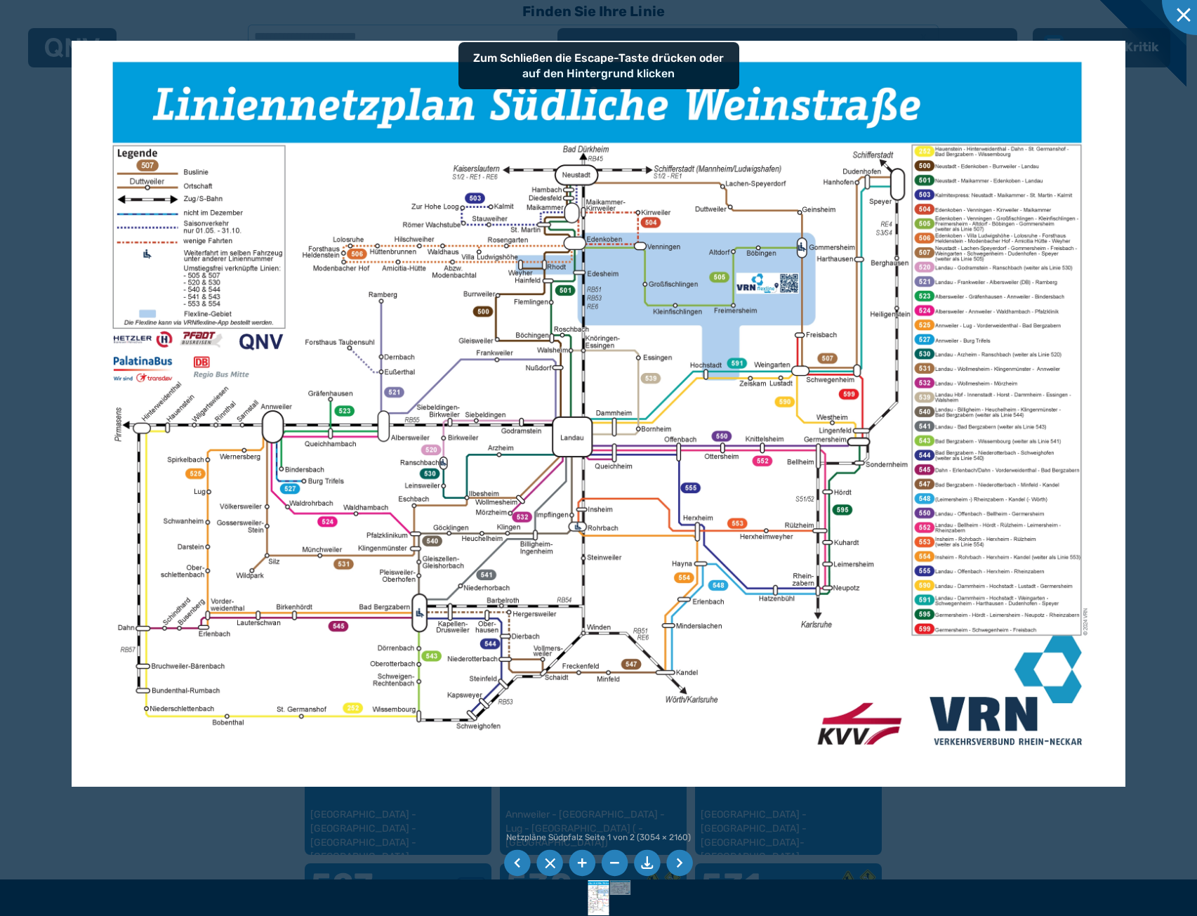
click at [32, 435] on div at bounding box center [598, 458] width 1197 height 916
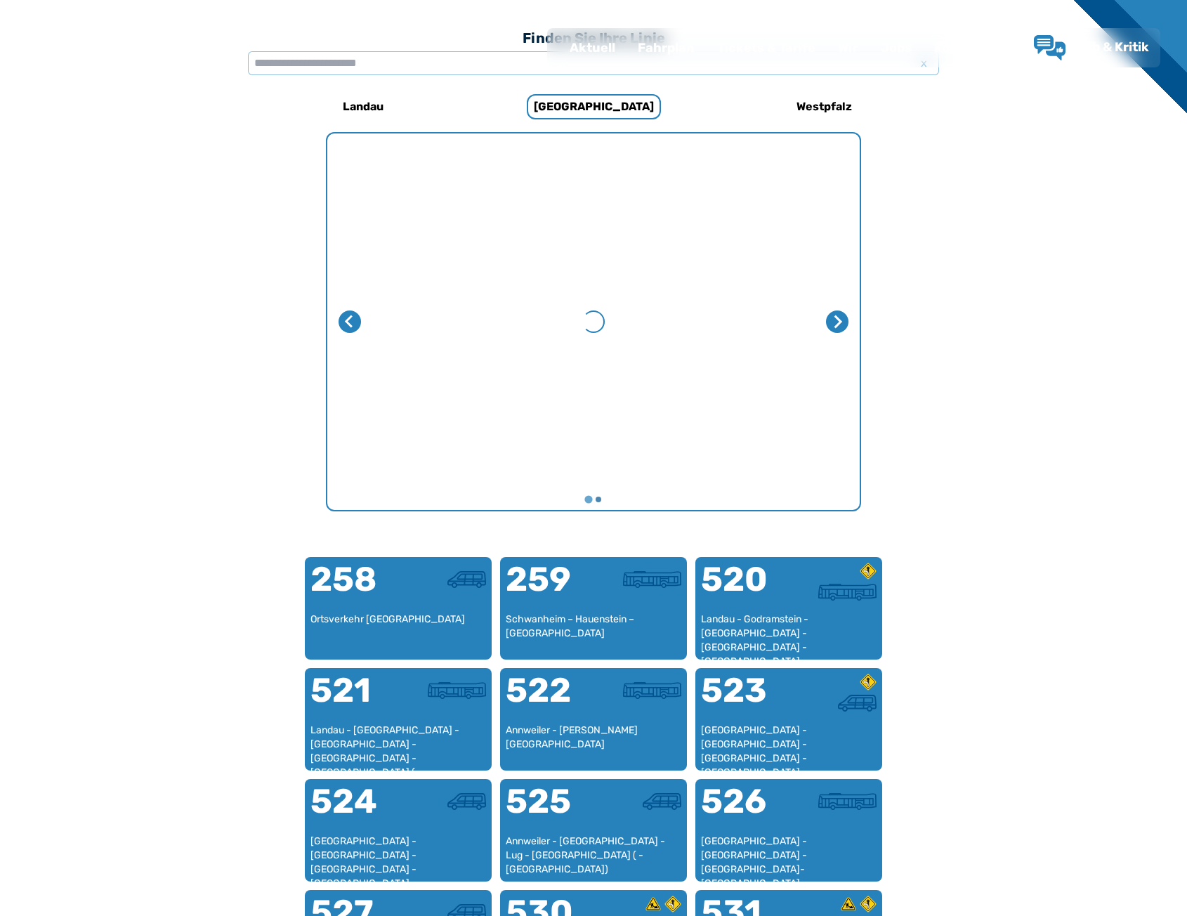
scroll to position [433, 0]
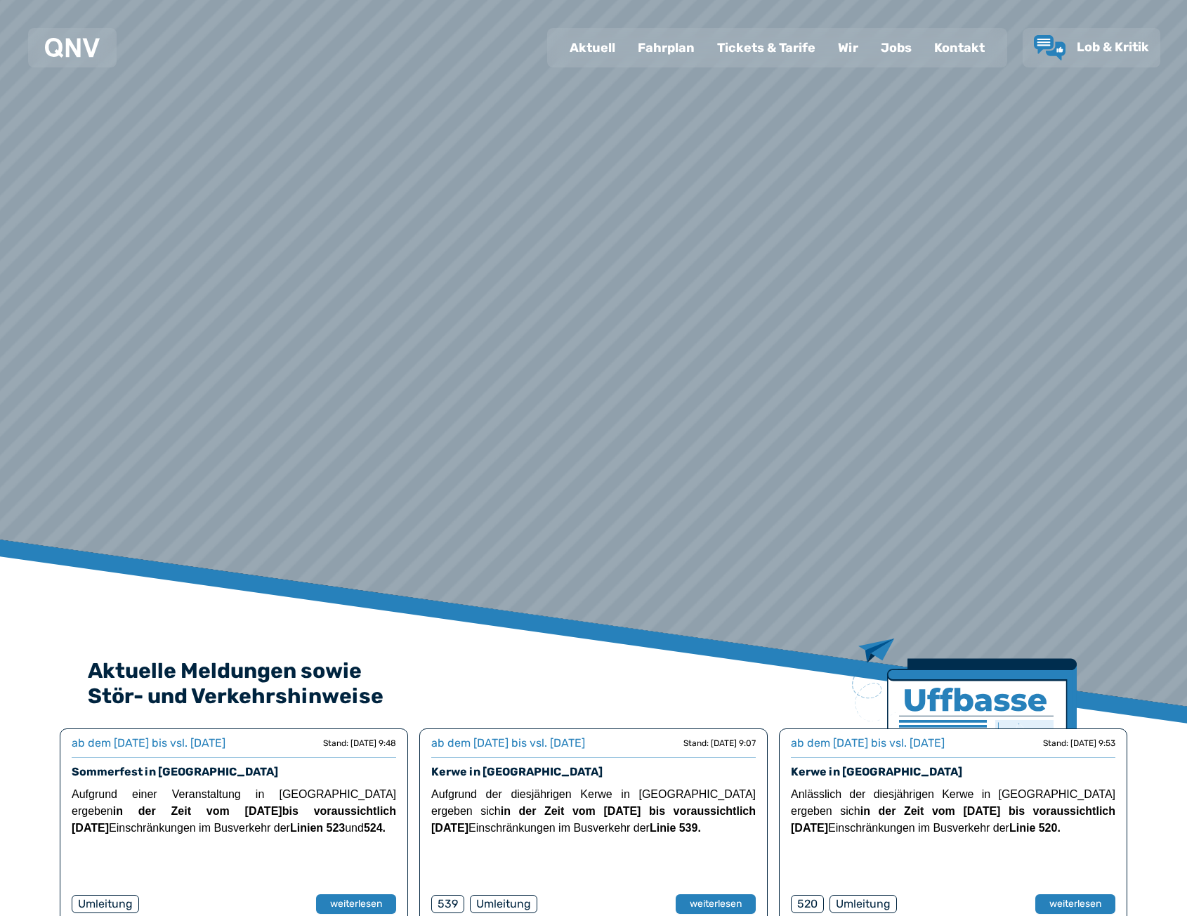
click at [662, 45] on div "Fahrplan" at bounding box center [665, 47] width 79 height 37
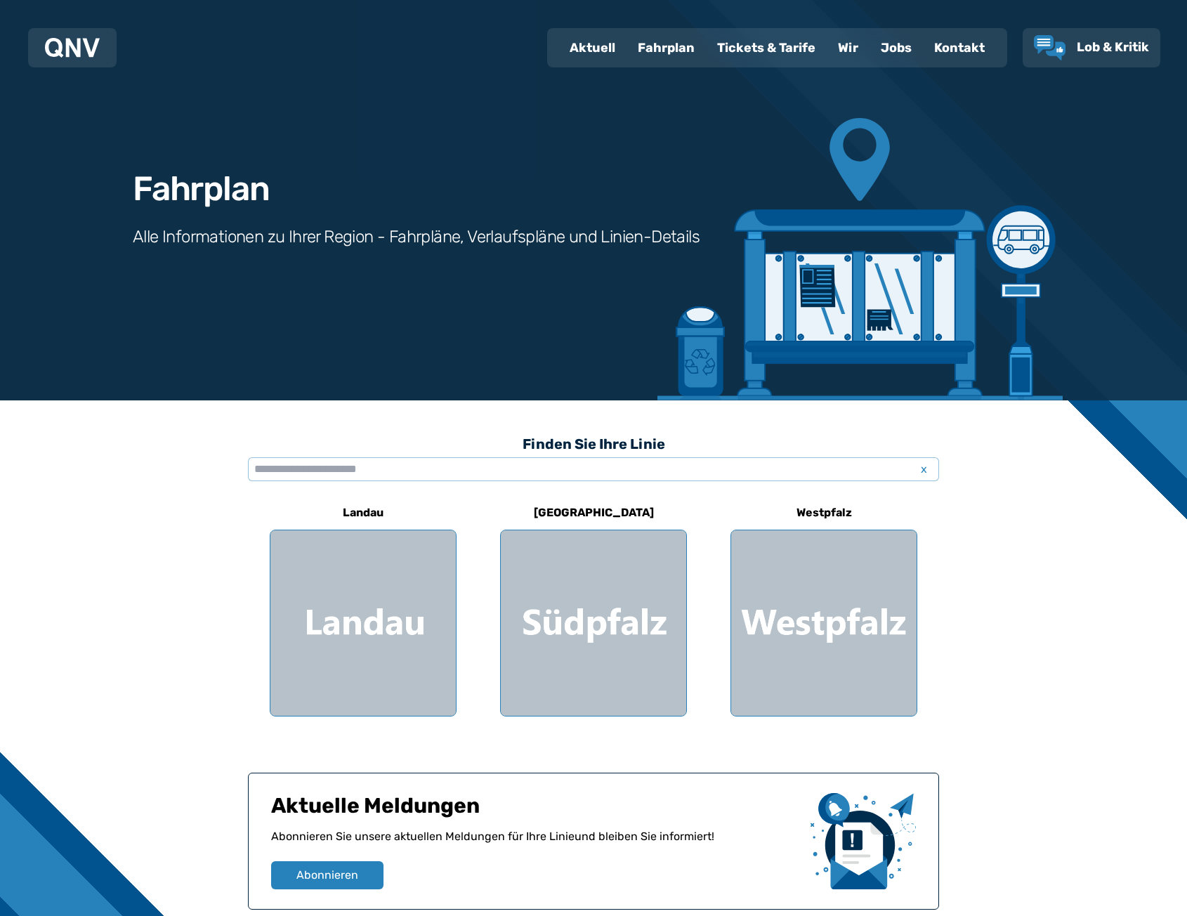
click at [595, 592] on div at bounding box center [593, 622] width 185 height 185
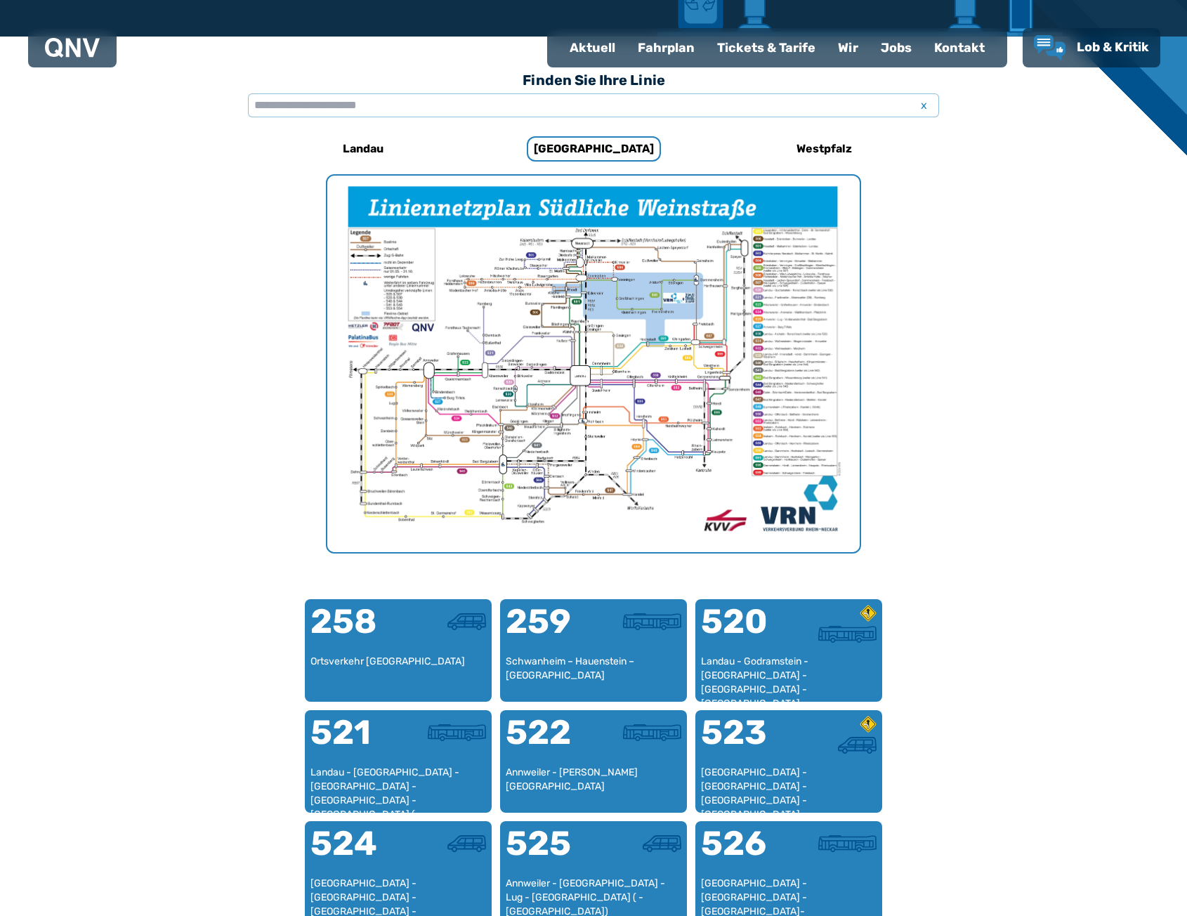
scroll to position [362, 0]
